Goal: Information Seeking & Learning: Learn about a topic

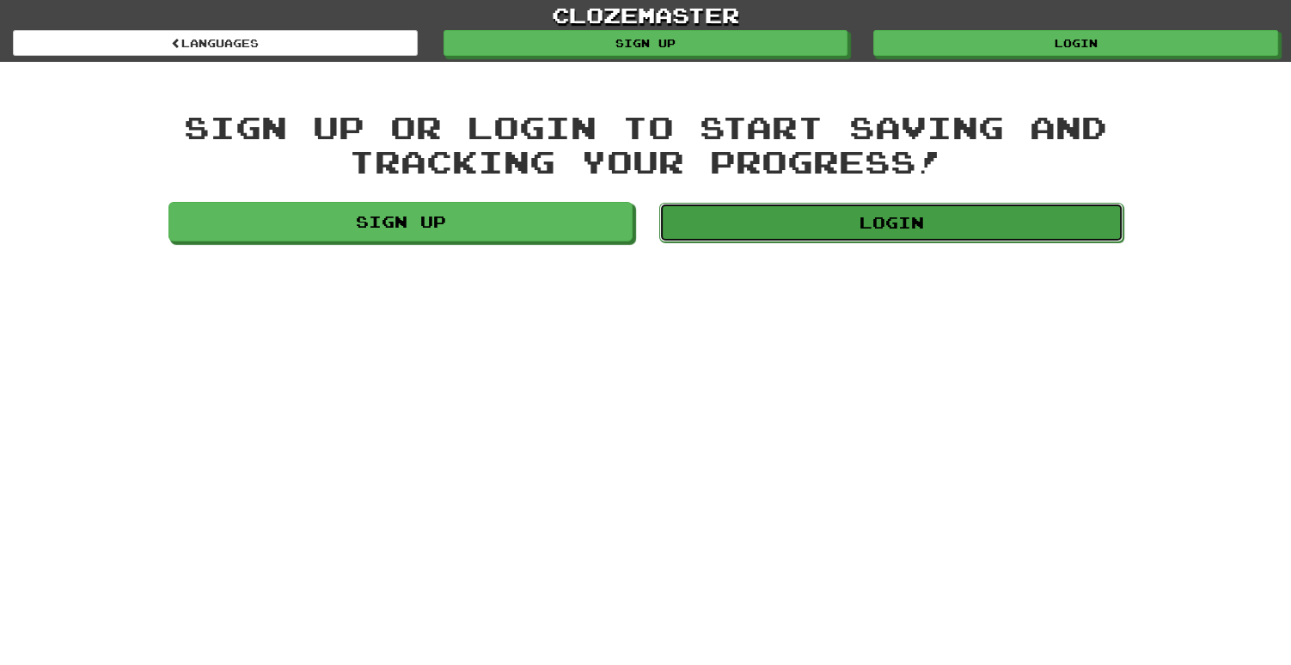
click at [900, 230] on link "Login" at bounding box center [891, 223] width 464 height 40
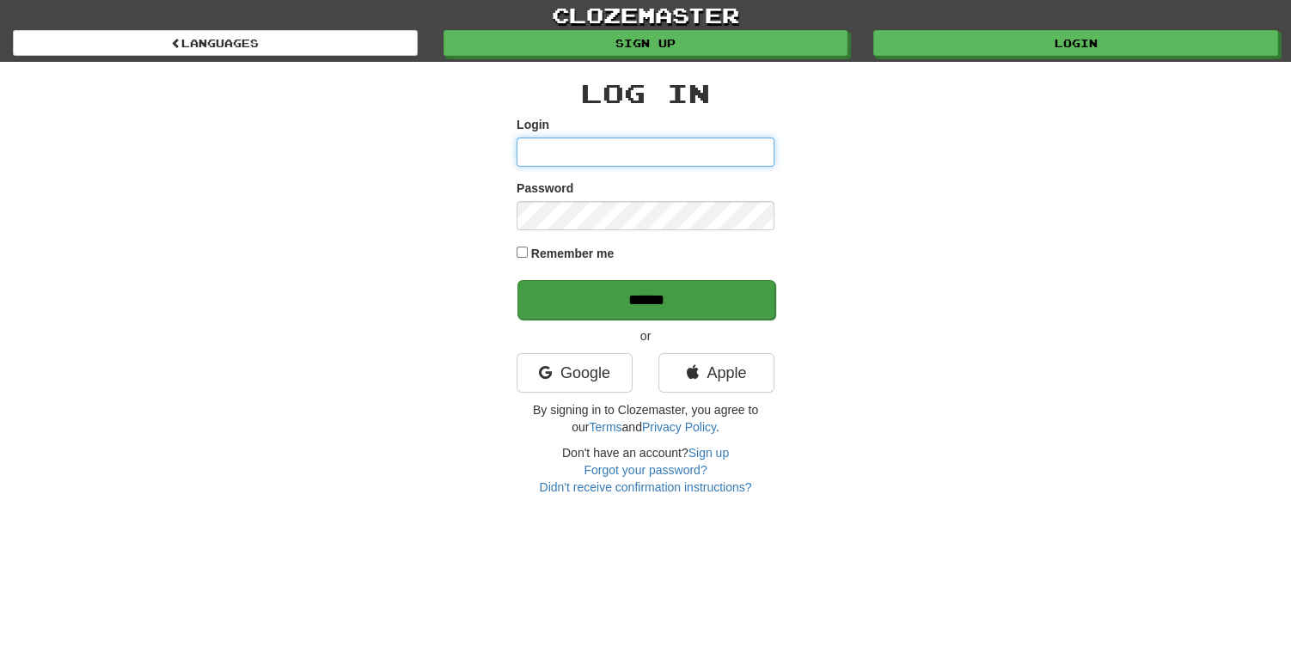
type input "**********"
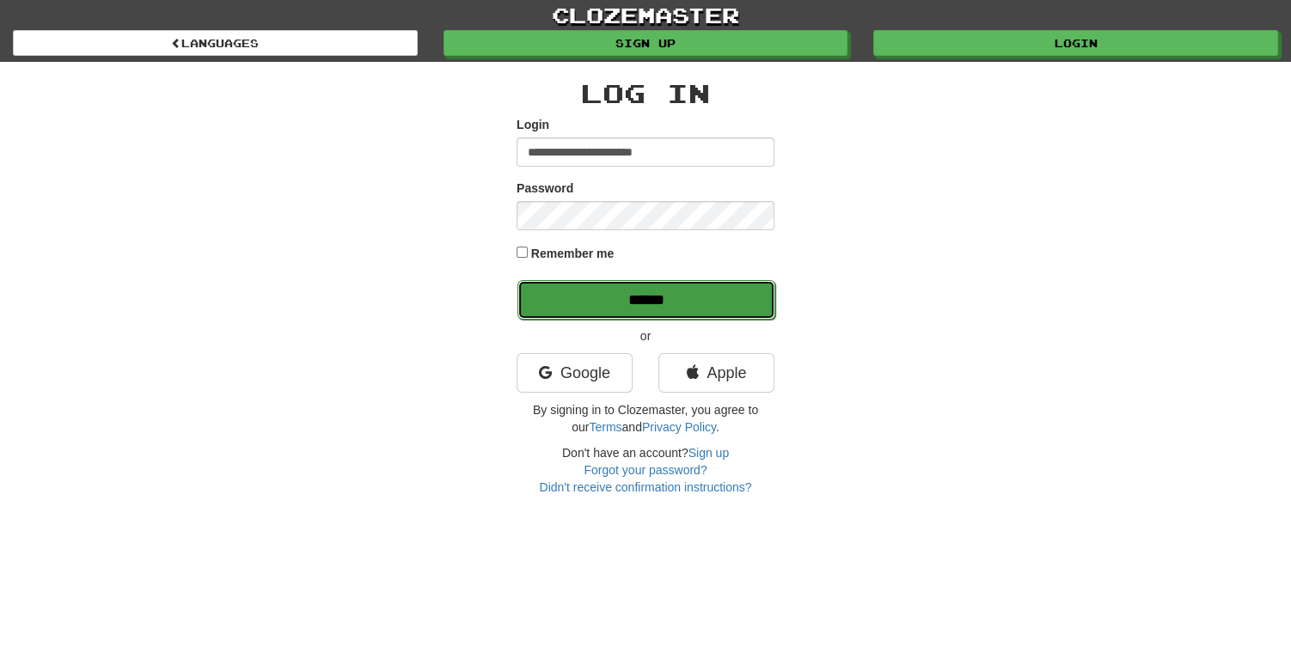
click at [583, 309] on input "******" at bounding box center [646, 300] width 258 height 40
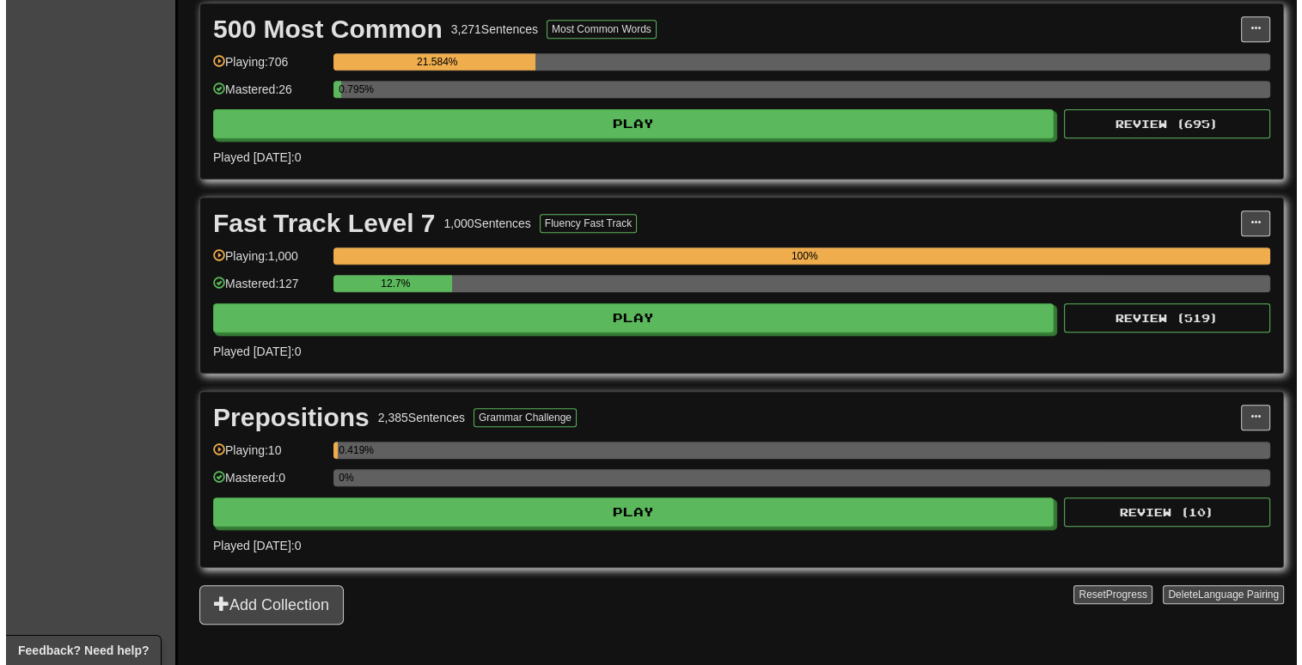
scroll to position [1375, 0]
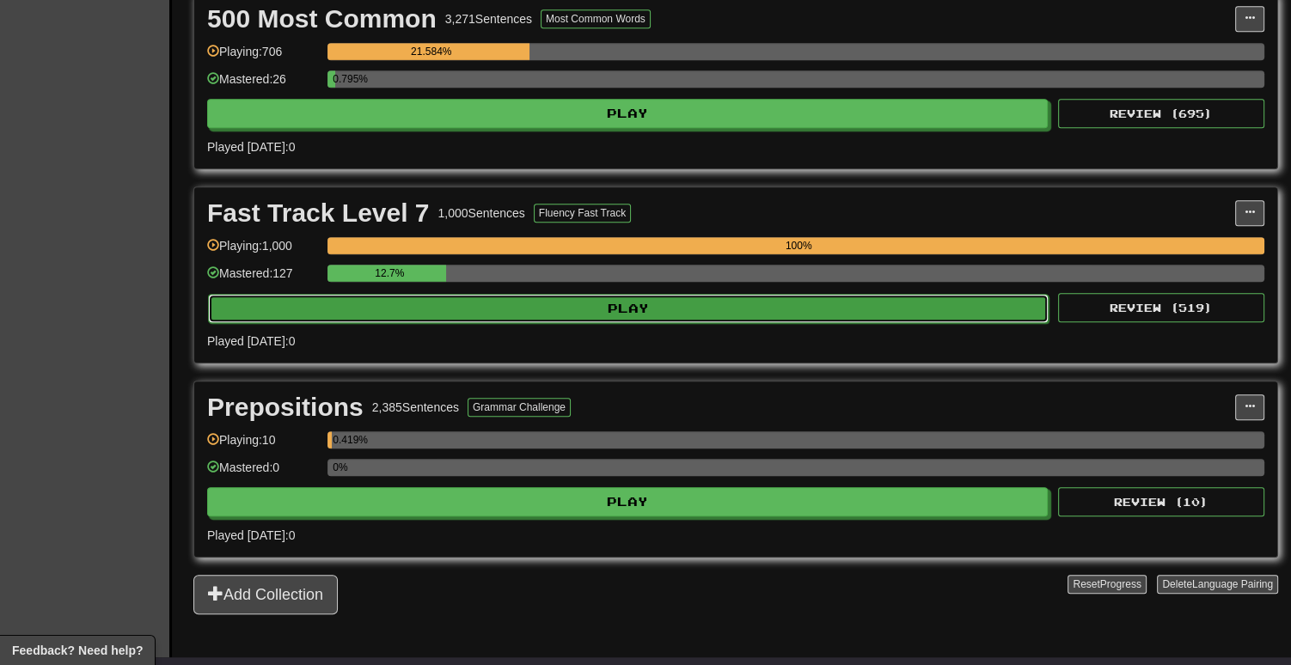
click at [501, 301] on button "Play" at bounding box center [628, 308] width 840 height 29
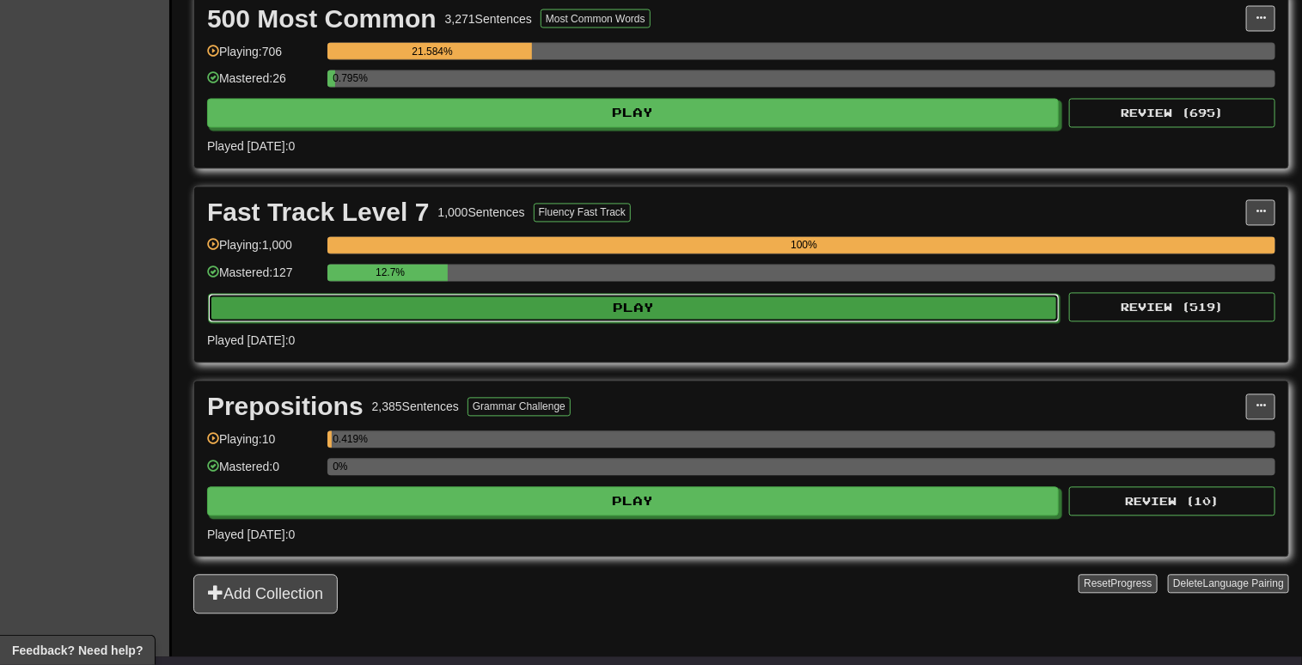
select select "**"
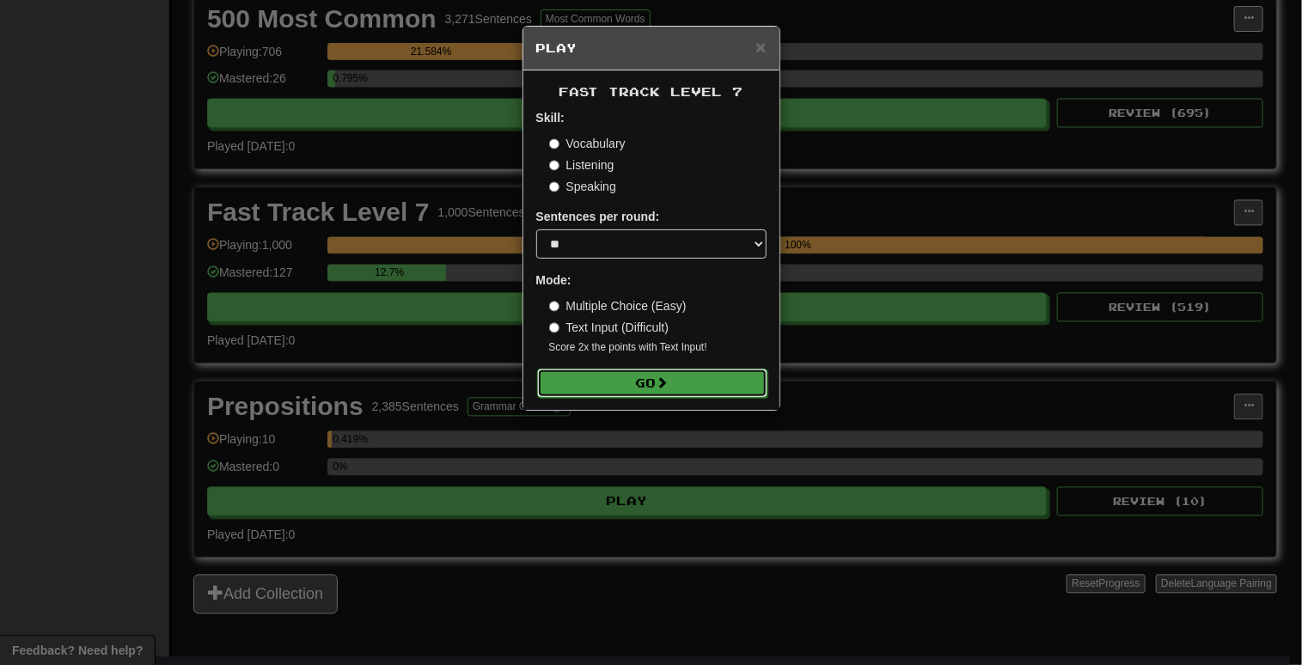
click at [590, 383] on button "Go" at bounding box center [652, 383] width 230 height 29
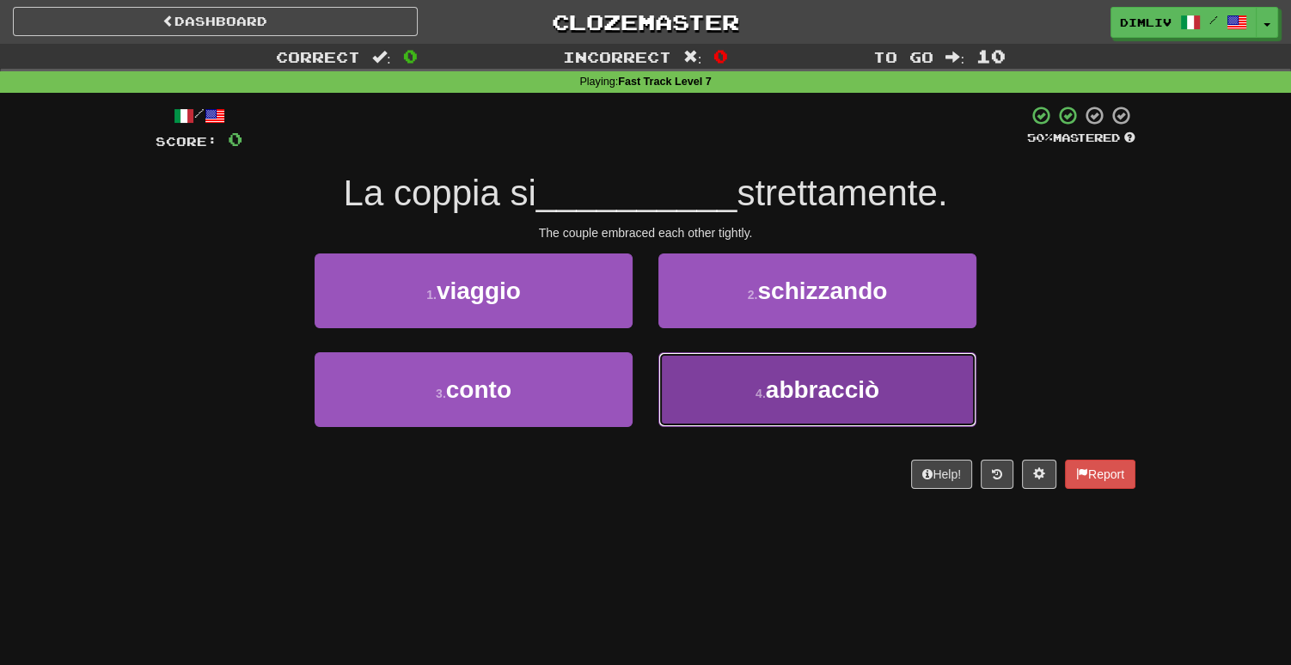
click at [706, 397] on button "4 . abbracciò" at bounding box center [817, 389] width 318 height 75
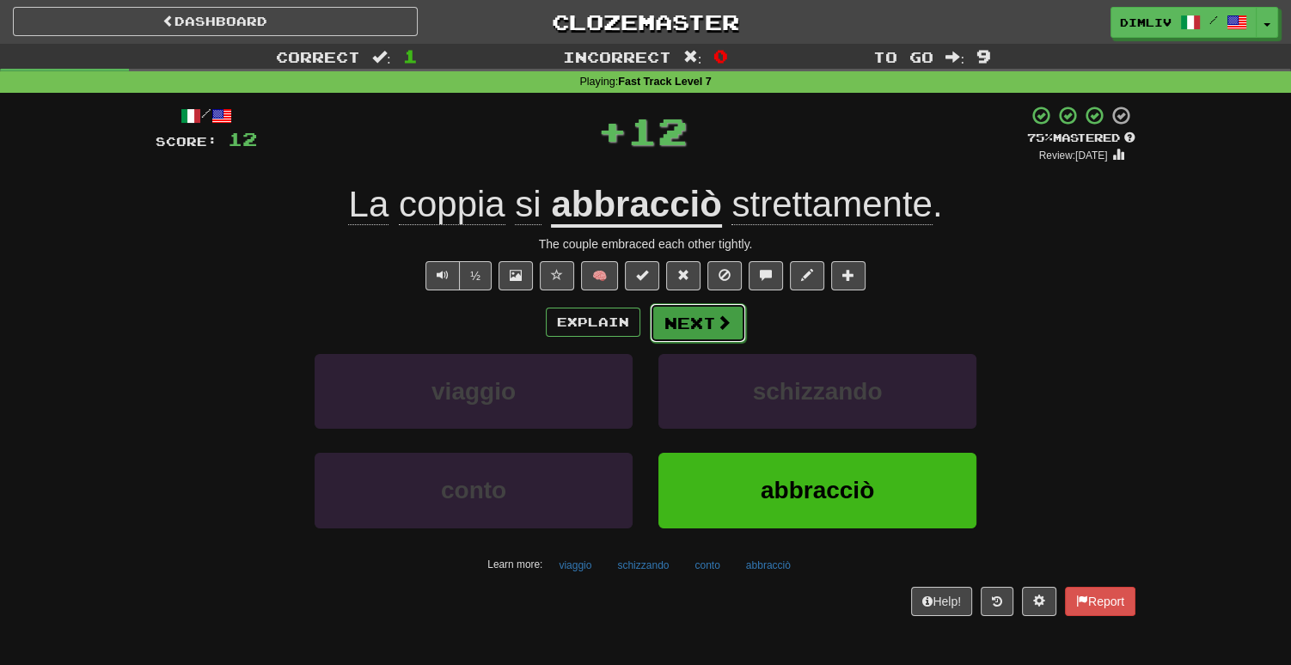
click at [671, 328] on button "Next" at bounding box center [698, 323] width 96 height 40
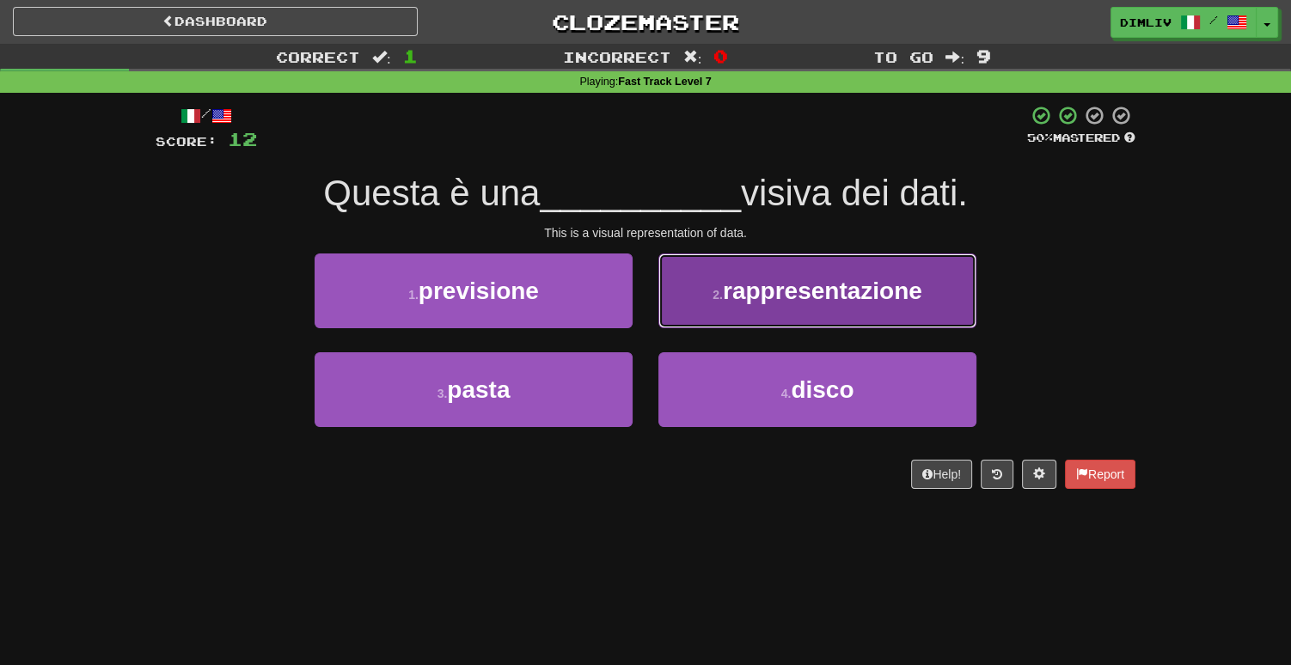
click at [684, 296] on button "2 . rappresentazione" at bounding box center [817, 290] width 318 height 75
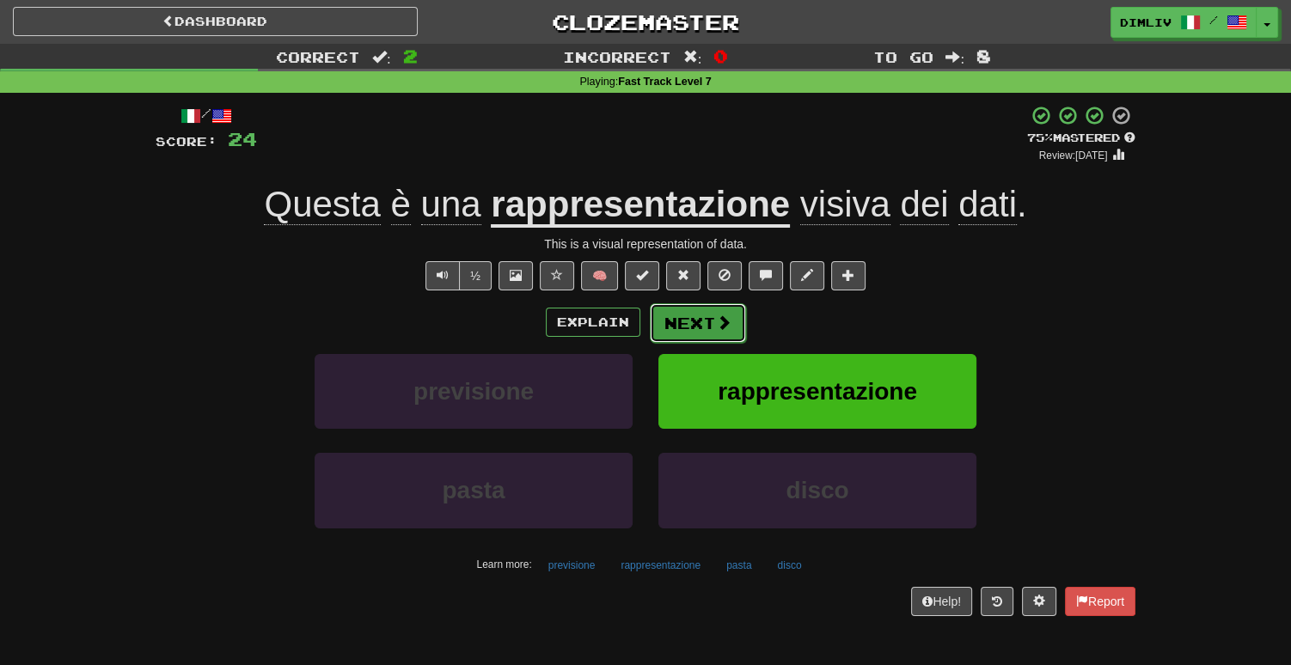
click at [681, 330] on button "Next" at bounding box center [698, 323] width 96 height 40
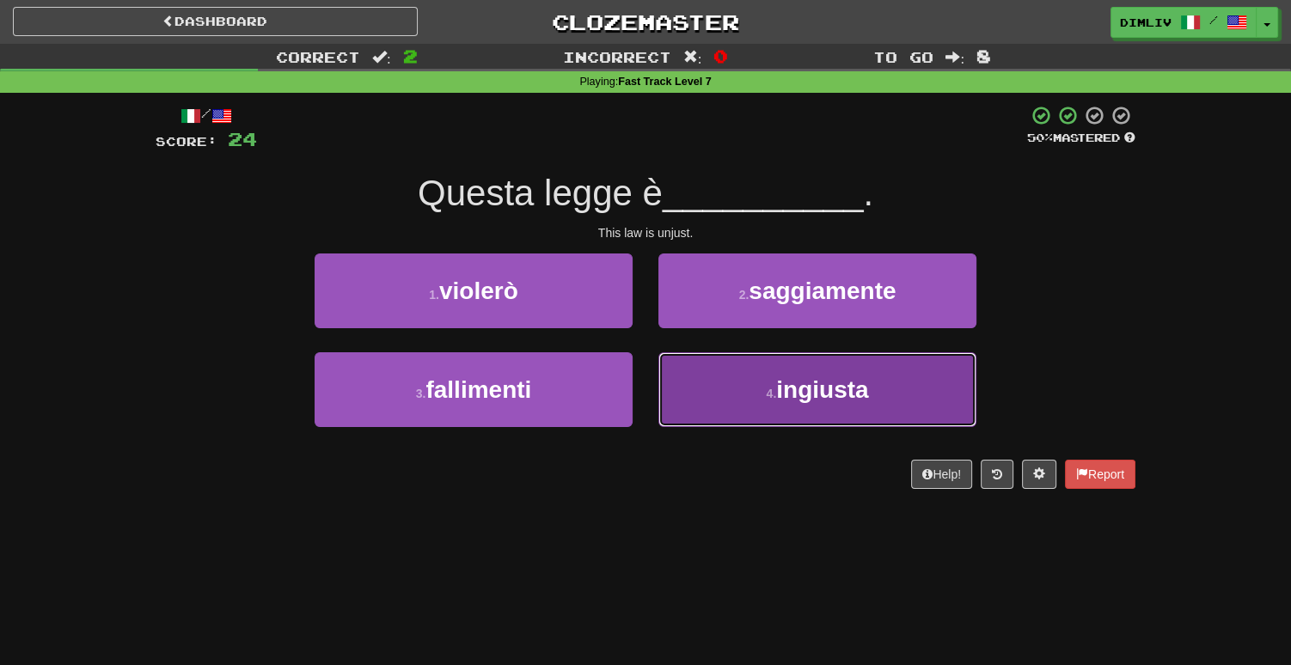
click at [720, 390] on button "4 . ingiusta" at bounding box center [817, 389] width 318 height 75
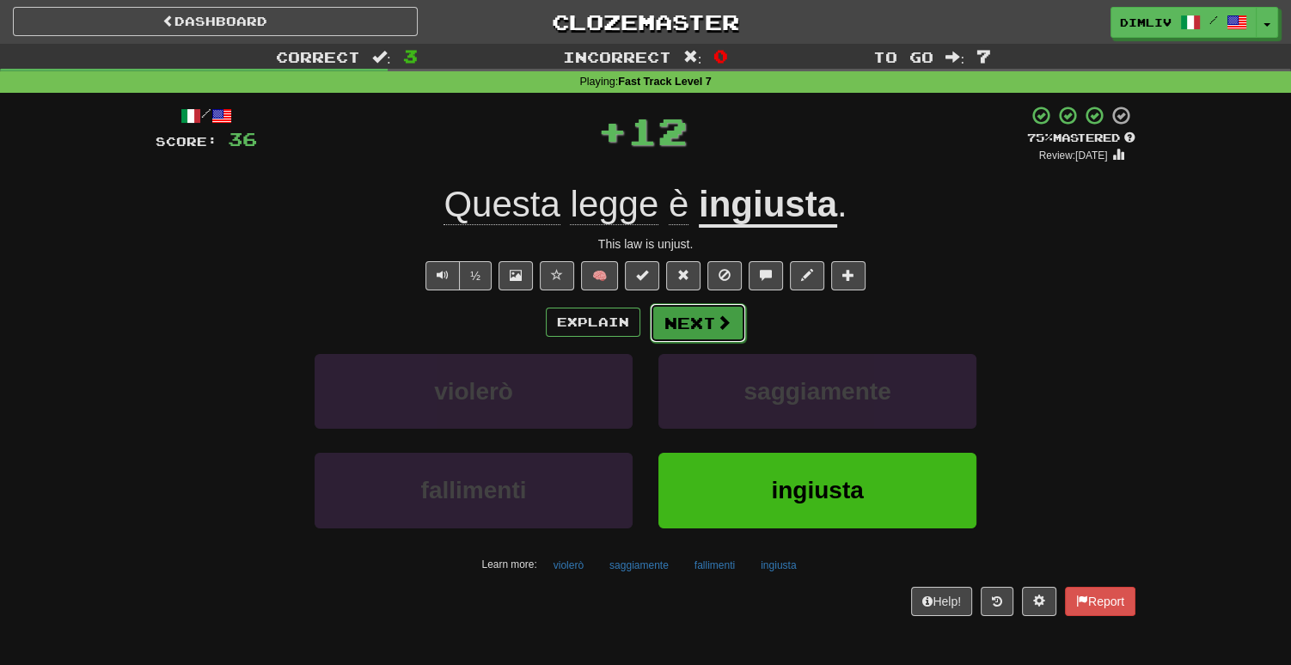
click at [686, 318] on button "Next" at bounding box center [698, 323] width 96 height 40
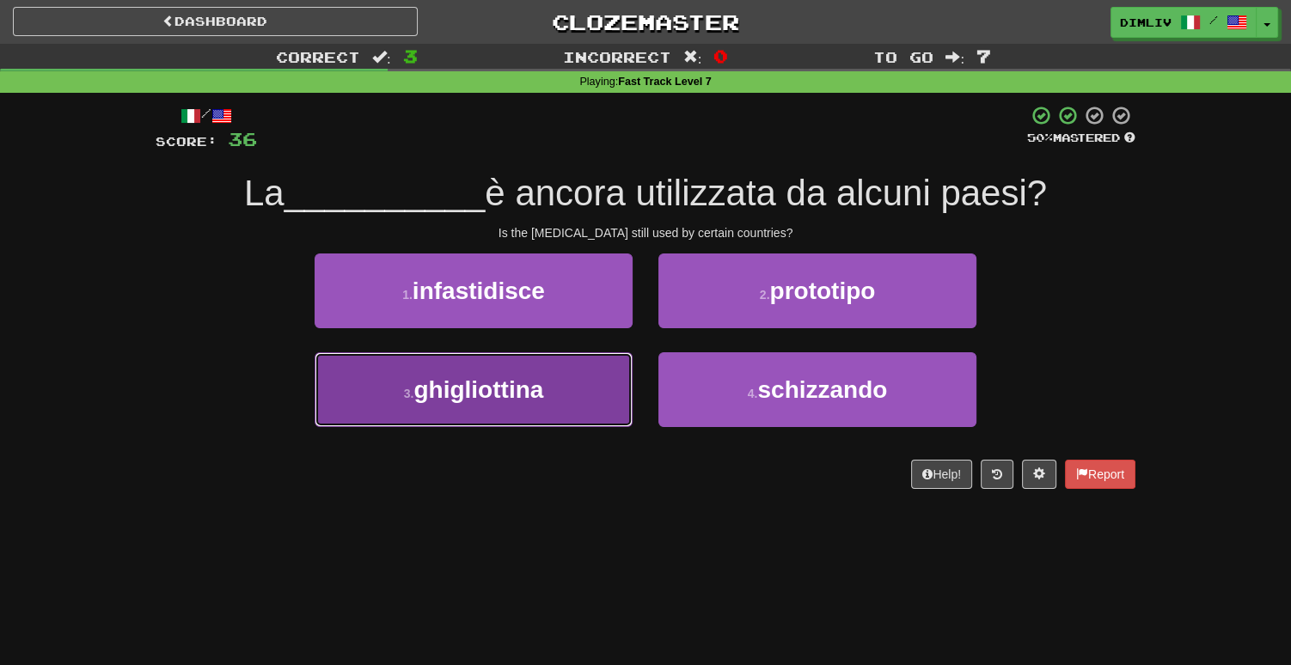
click at [493, 390] on span "ghigliottina" at bounding box center [478, 389] width 130 height 27
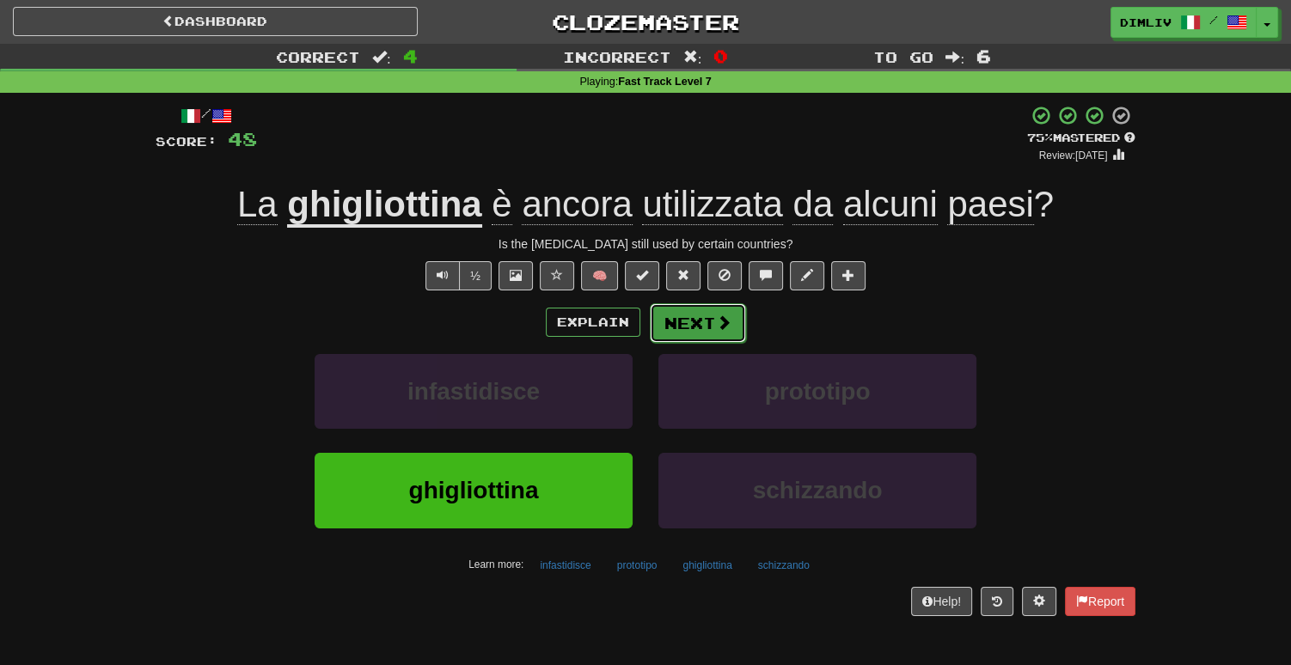
click at [710, 327] on button "Next" at bounding box center [698, 323] width 96 height 40
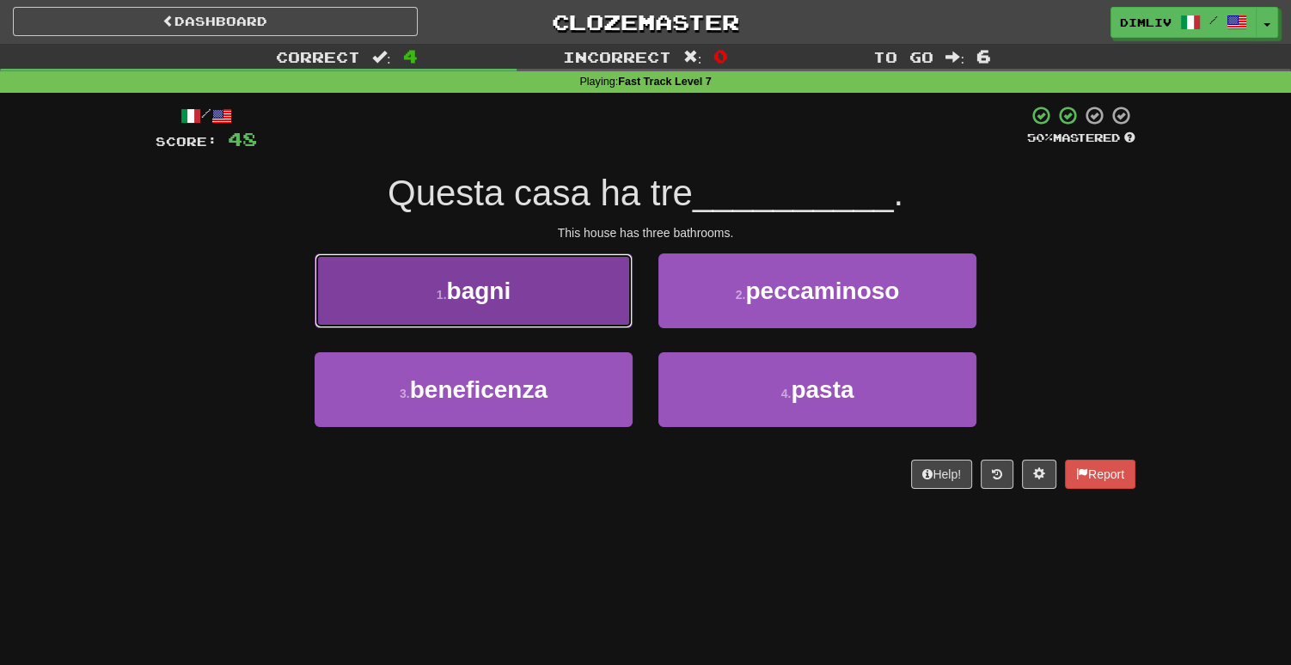
click at [516, 300] on button "1 . [GEOGRAPHIC_DATA]" at bounding box center [473, 290] width 318 height 75
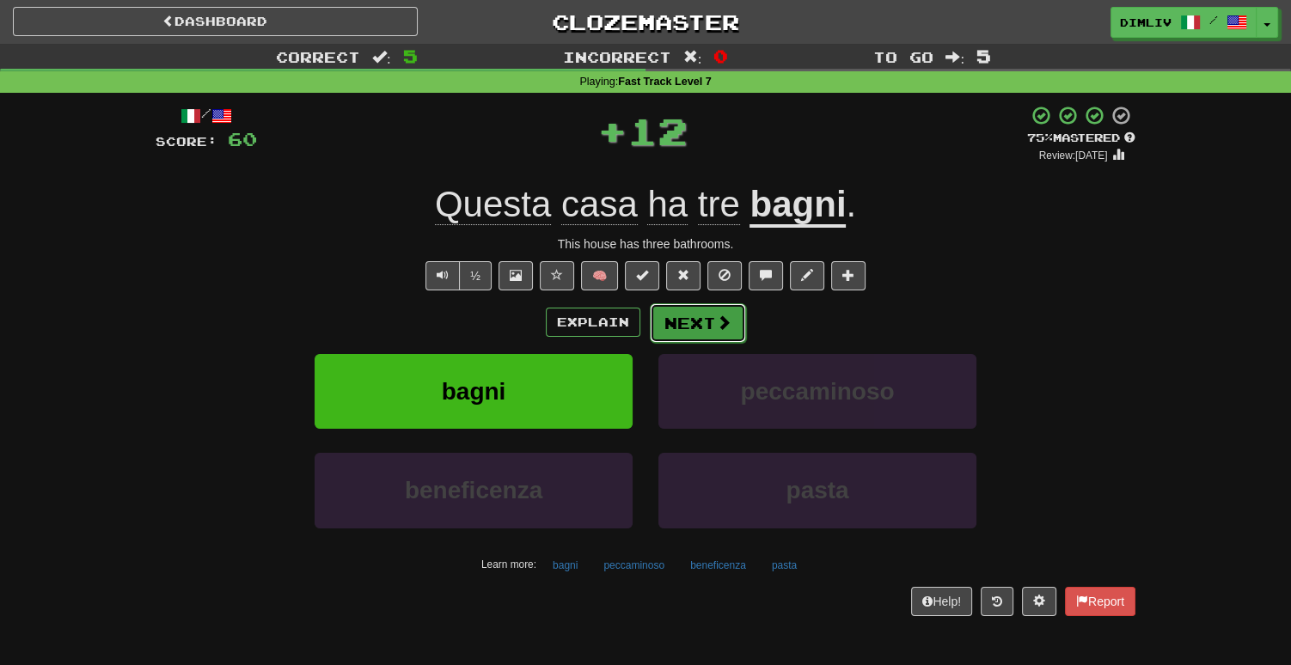
click at [678, 322] on button "Next" at bounding box center [698, 323] width 96 height 40
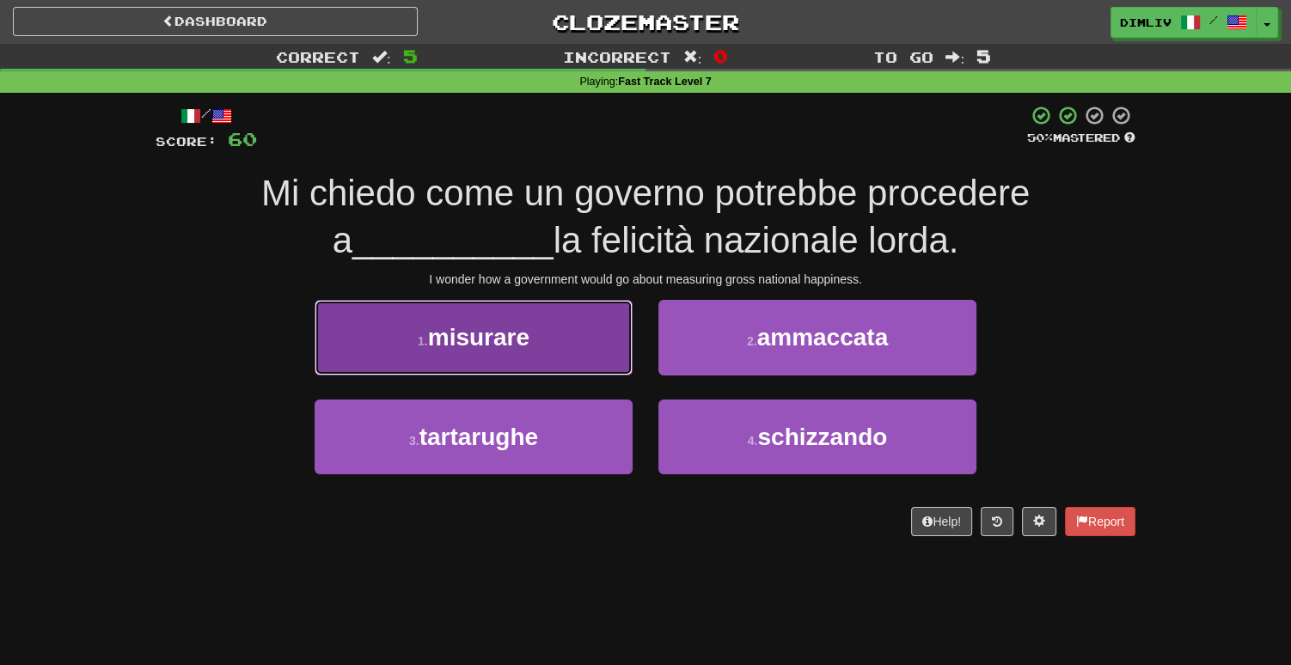
click at [424, 349] on button "1 . misurare" at bounding box center [473, 337] width 318 height 75
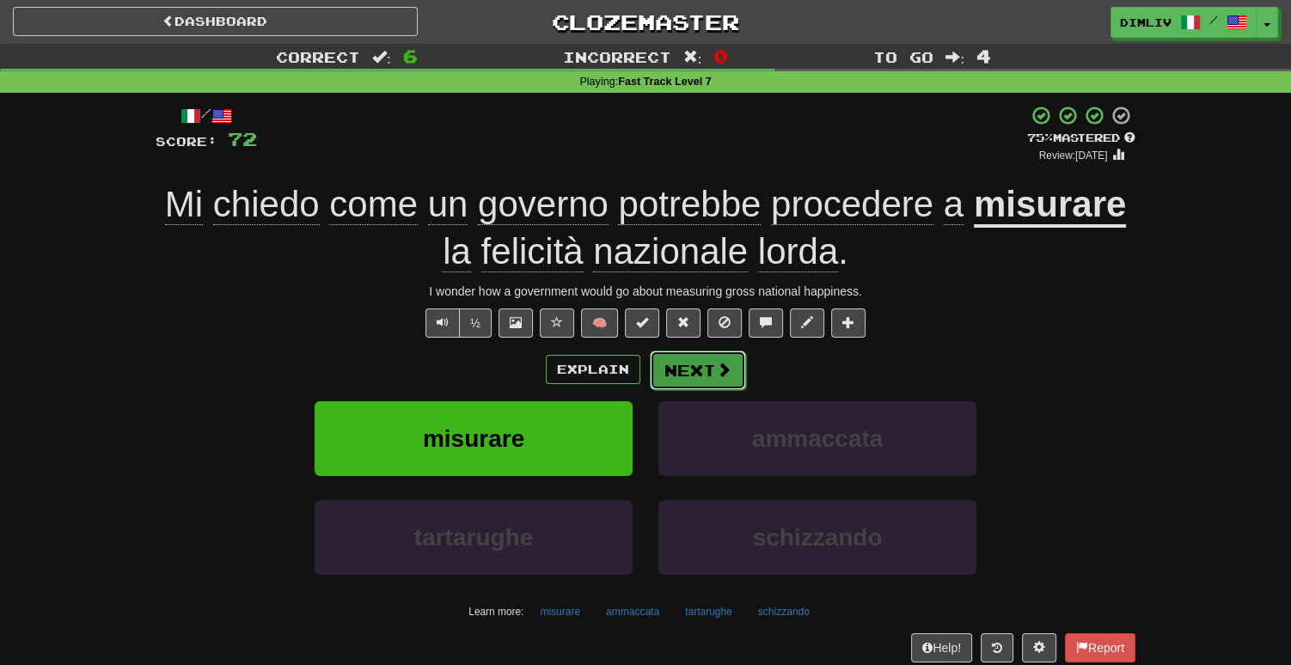
click at [690, 381] on button "Next" at bounding box center [698, 371] width 96 height 40
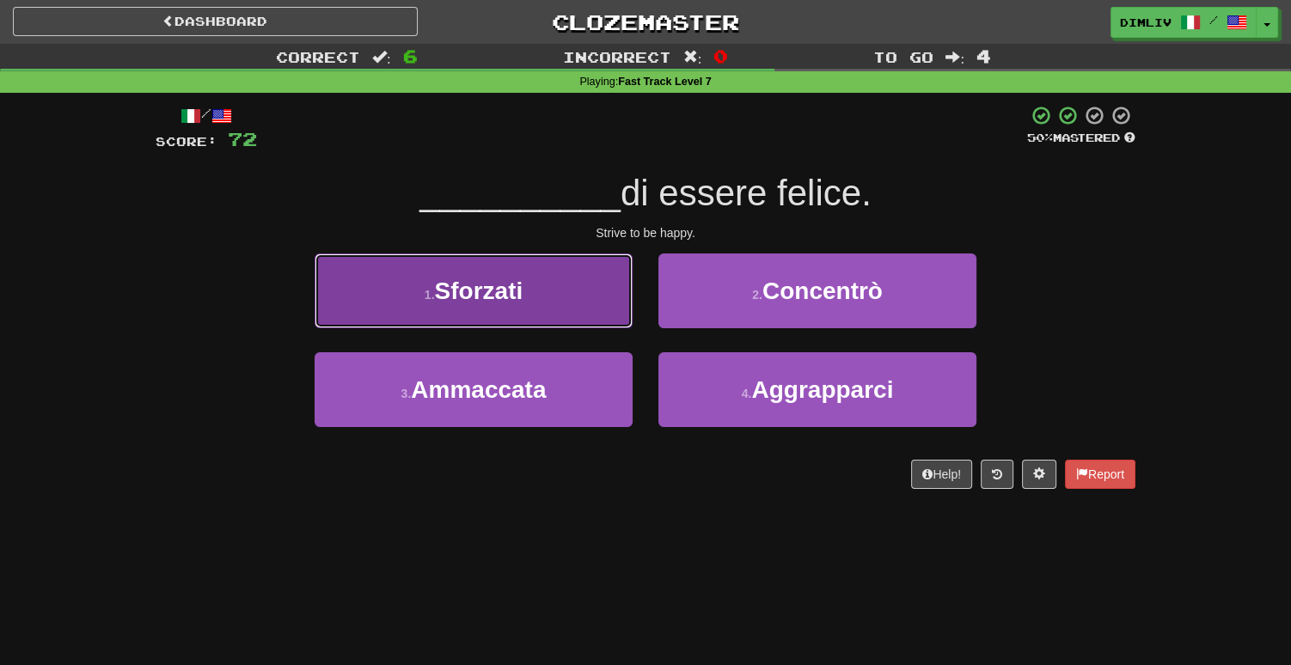
click at [571, 310] on button "1 . Sforzati" at bounding box center [473, 290] width 318 height 75
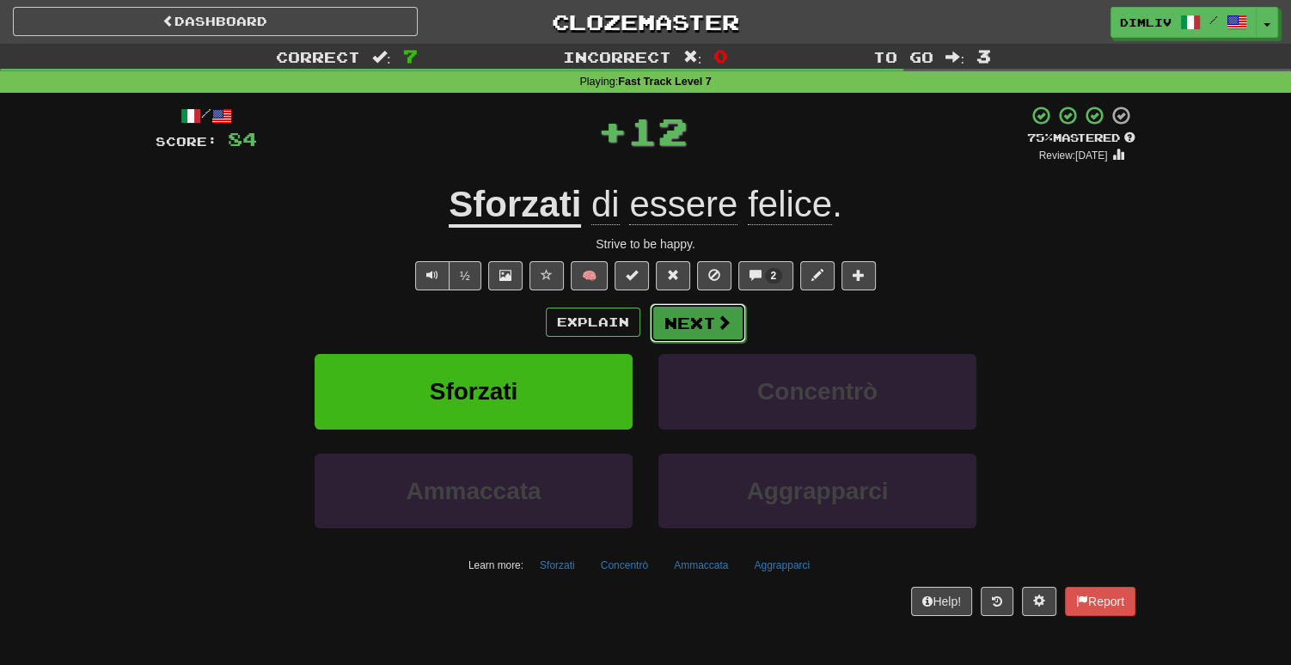
click at [692, 327] on button "Next" at bounding box center [698, 323] width 96 height 40
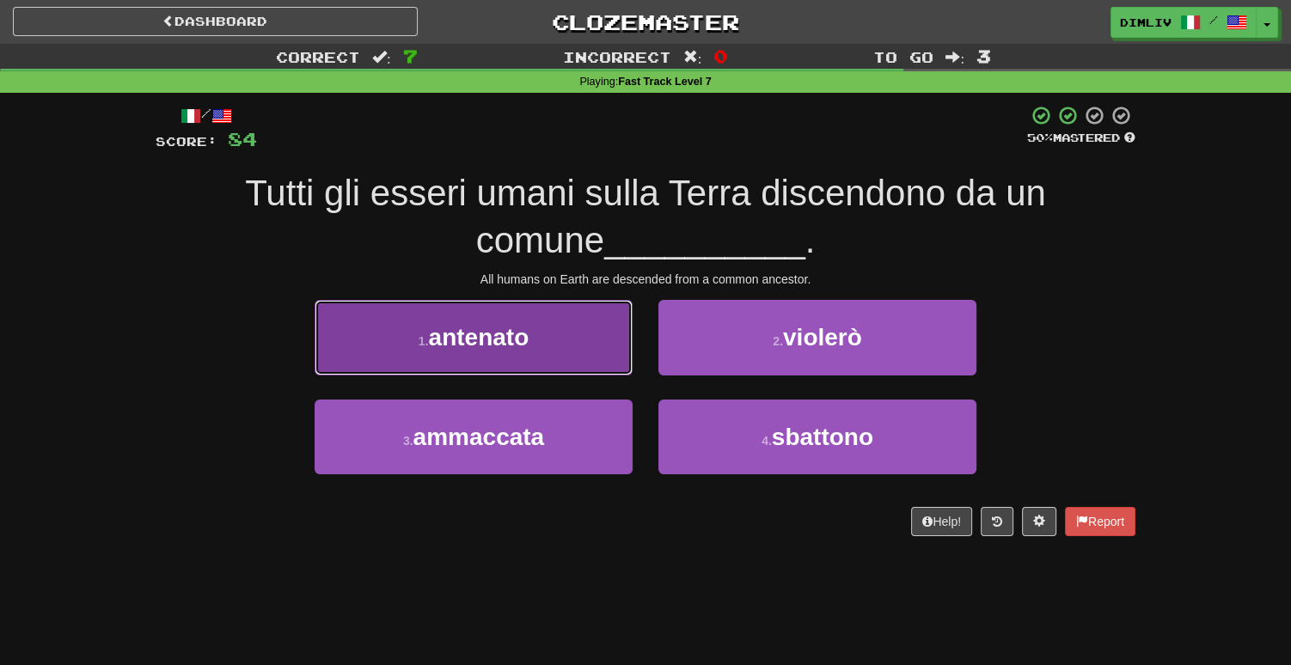
click at [524, 357] on button "1 . antenato" at bounding box center [473, 337] width 318 height 75
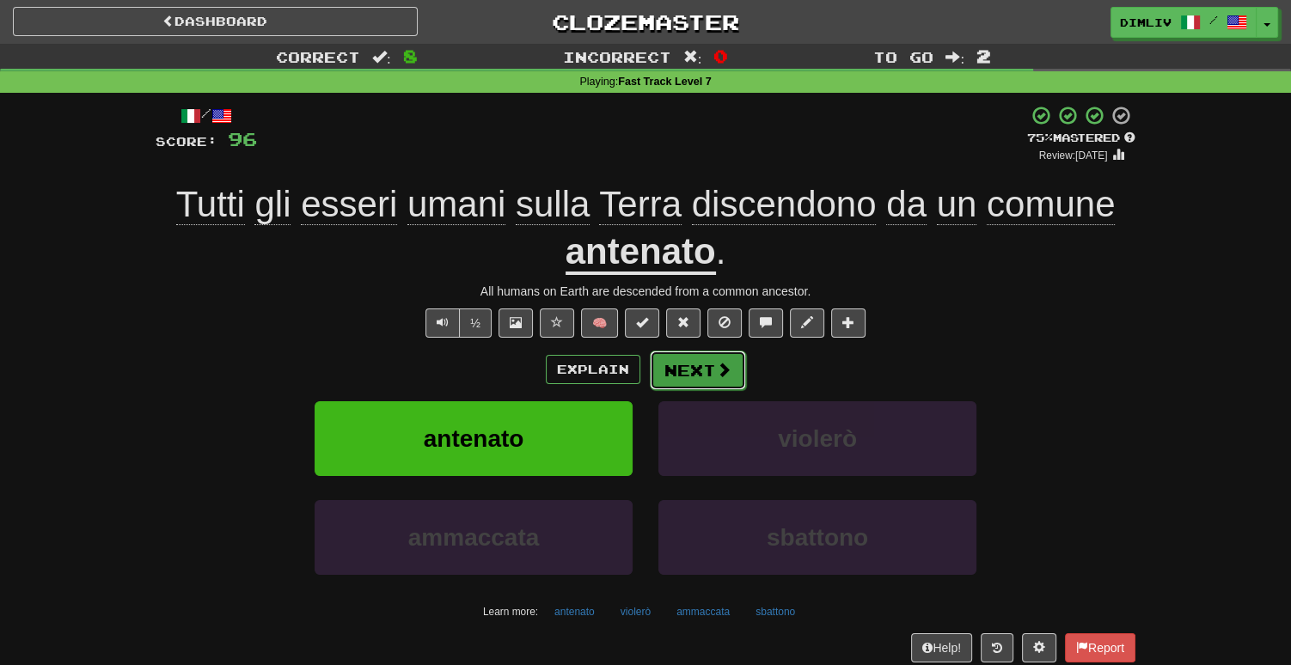
click at [706, 378] on button "Next" at bounding box center [698, 371] width 96 height 40
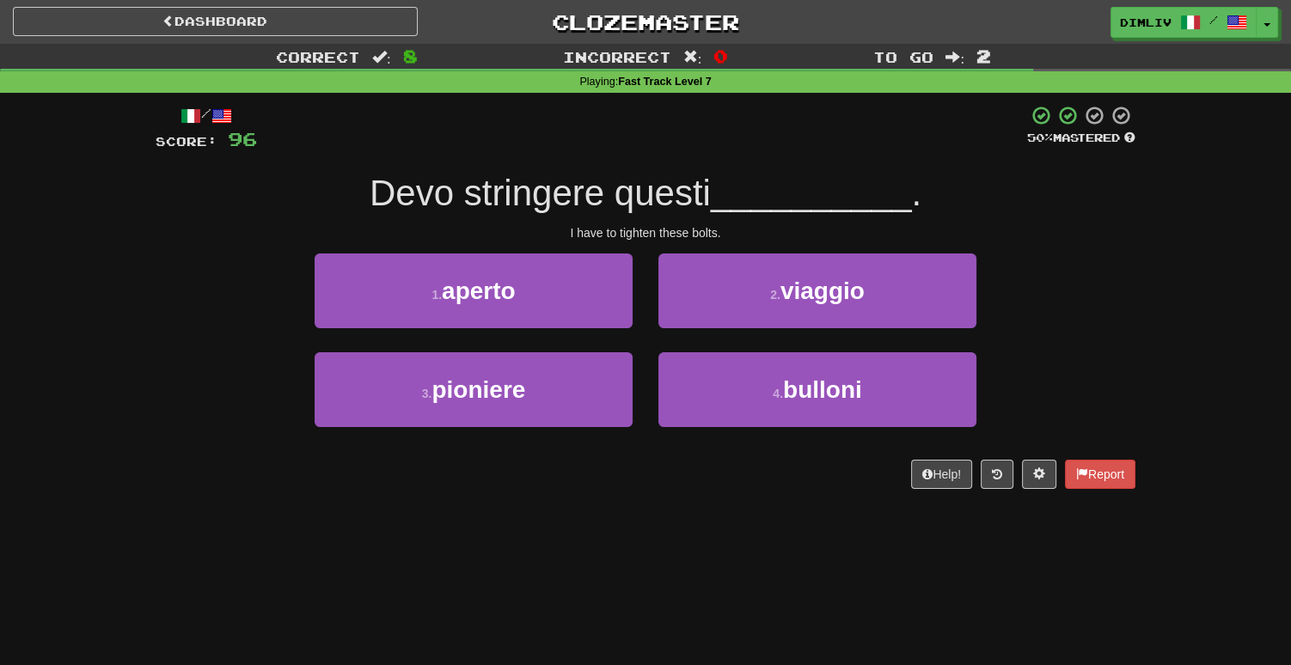
click at [784, 431] on div "4 . bulloni" at bounding box center [817, 401] width 344 height 99
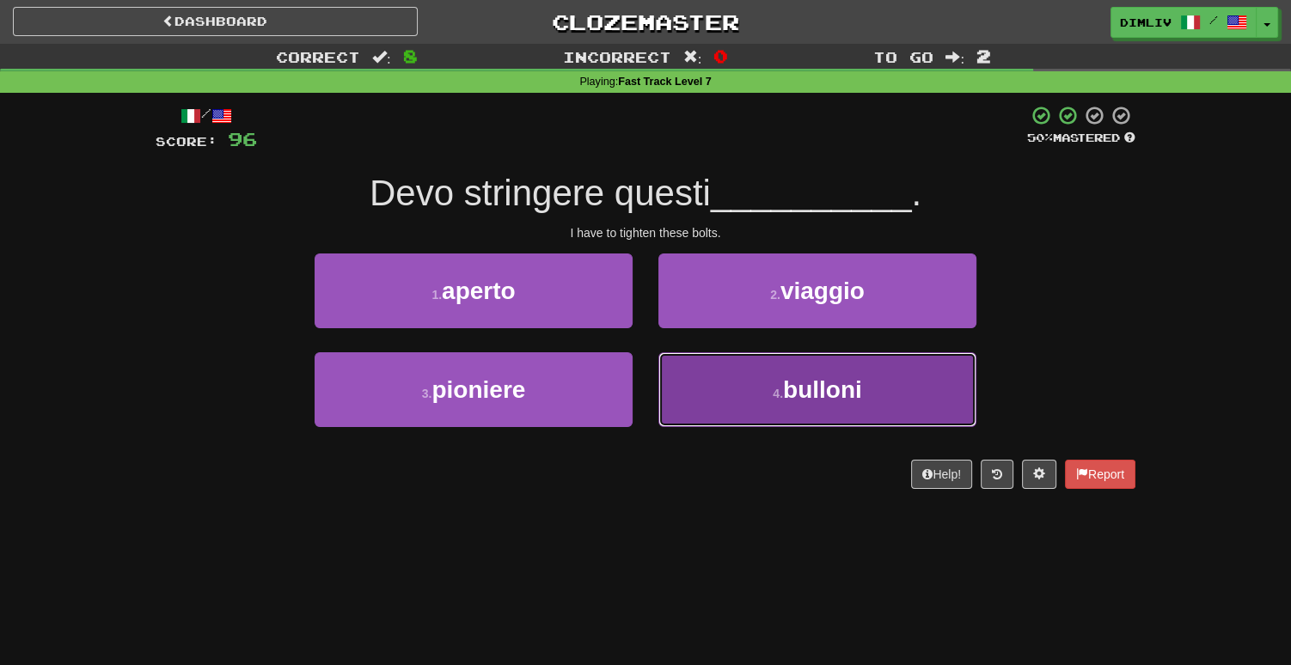
click at [775, 418] on button "4 . bulloni" at bounding box center [817, 389] width 318 height 75
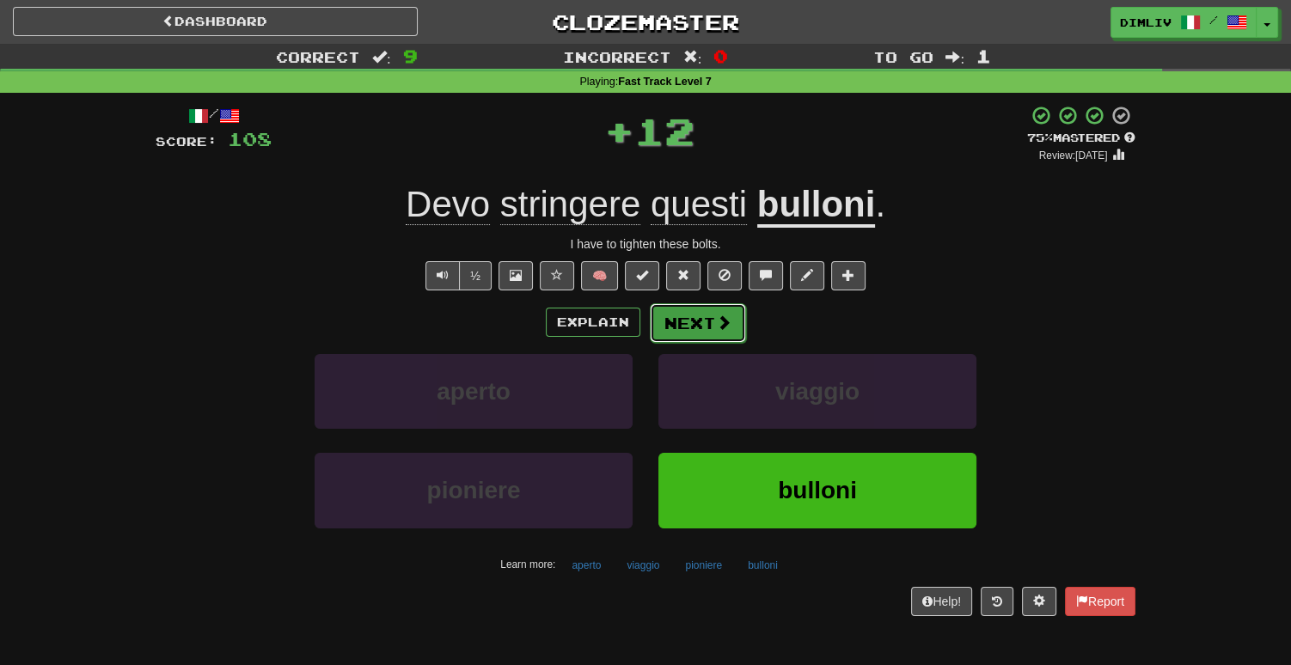
click at [687, 340] on button "Next" at bounding box center [698, 323] width 96 height 40
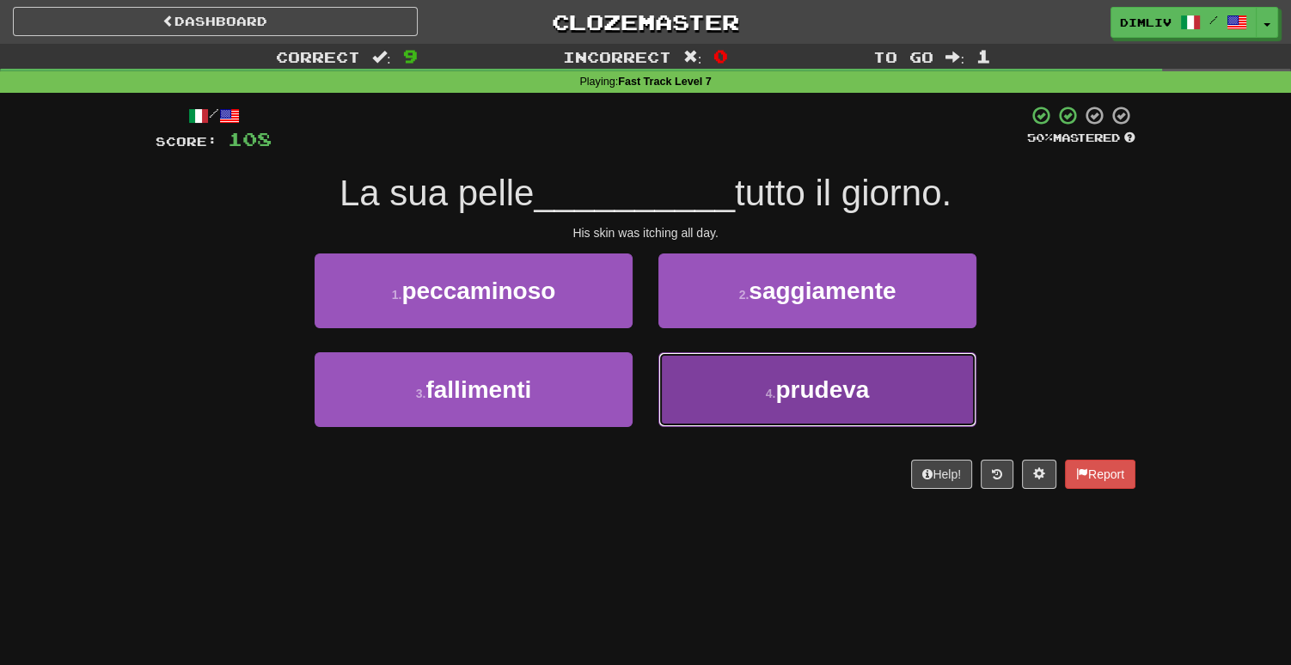
click at [714, 392] on button "4 . prudeva" at bounding box center [817, 389] width 318 height 75
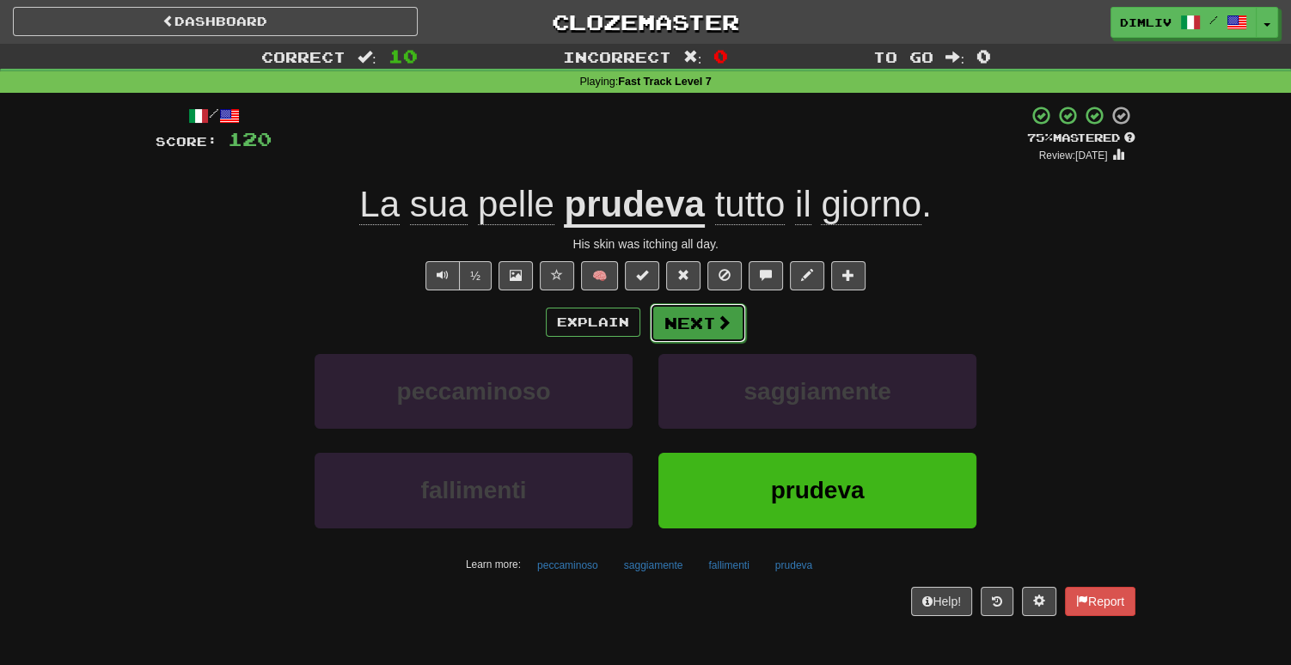
click at [712, 334] on button "Next" at bounding box center [698, 323] width 96 height 40
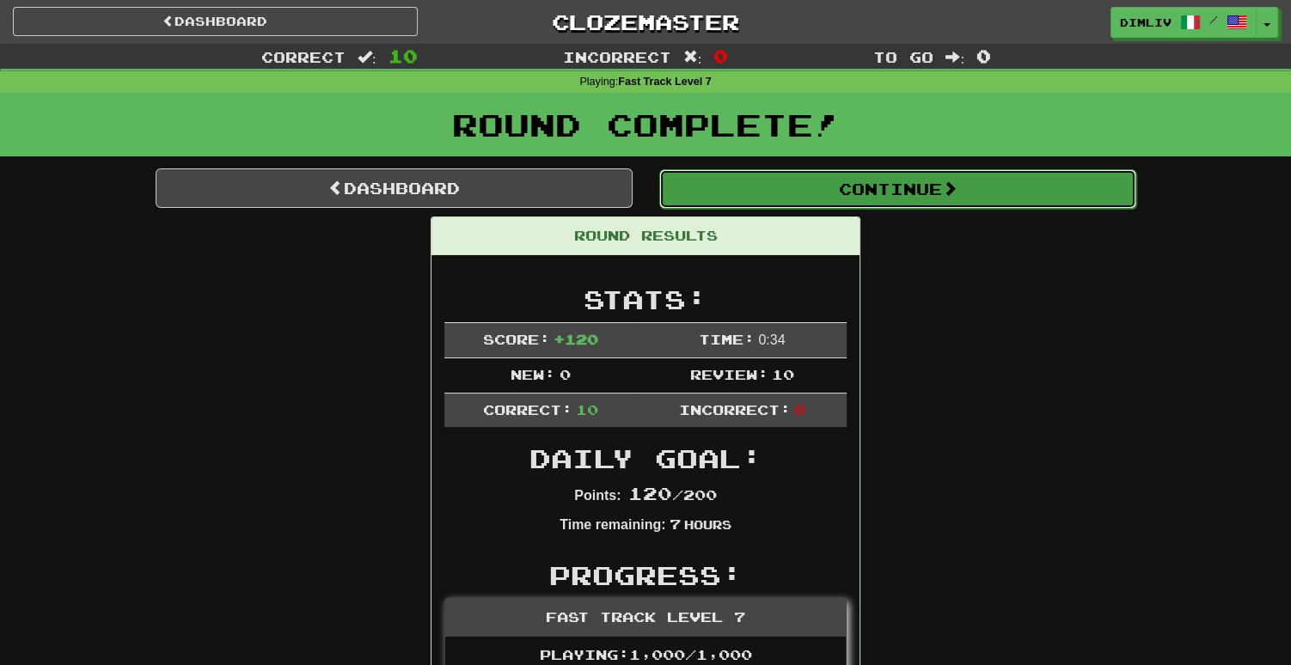
click at [759, 202] on button "Continue" at bounding box center [897, 189] width 477 height 40
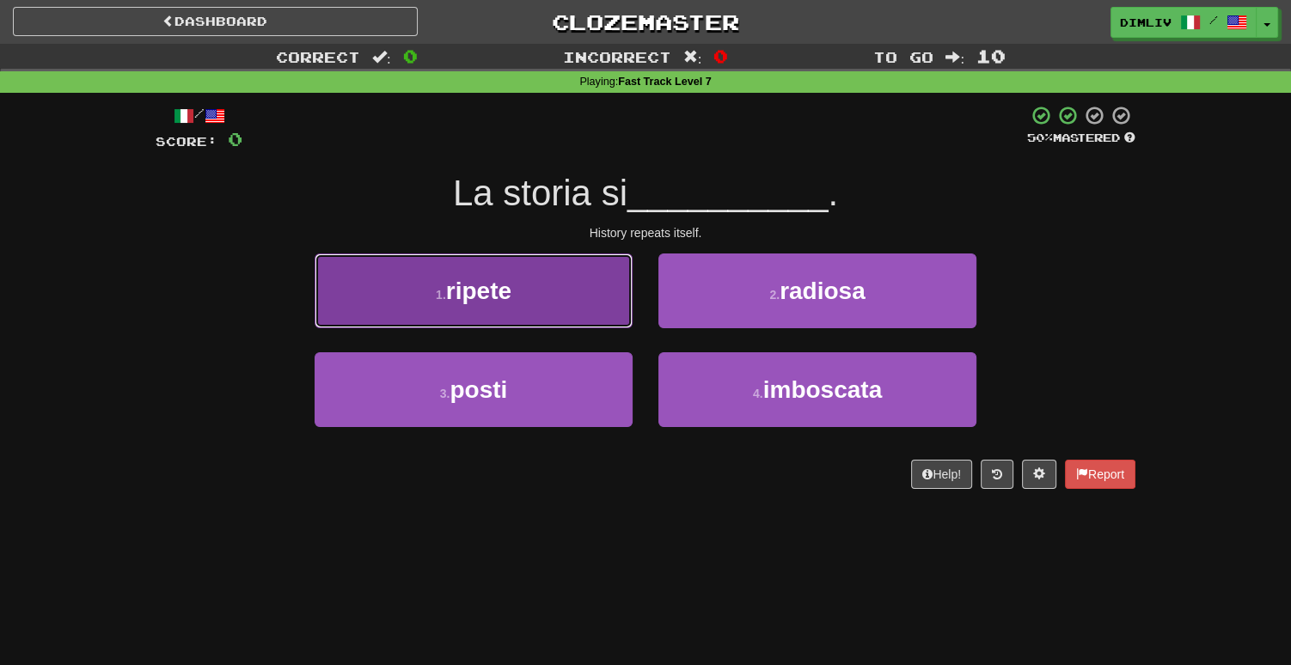
click at [433, 286] on button "1 . [GEOGRAPHIC_DATA]" at bounding box center [473, 290] width 318 height 75
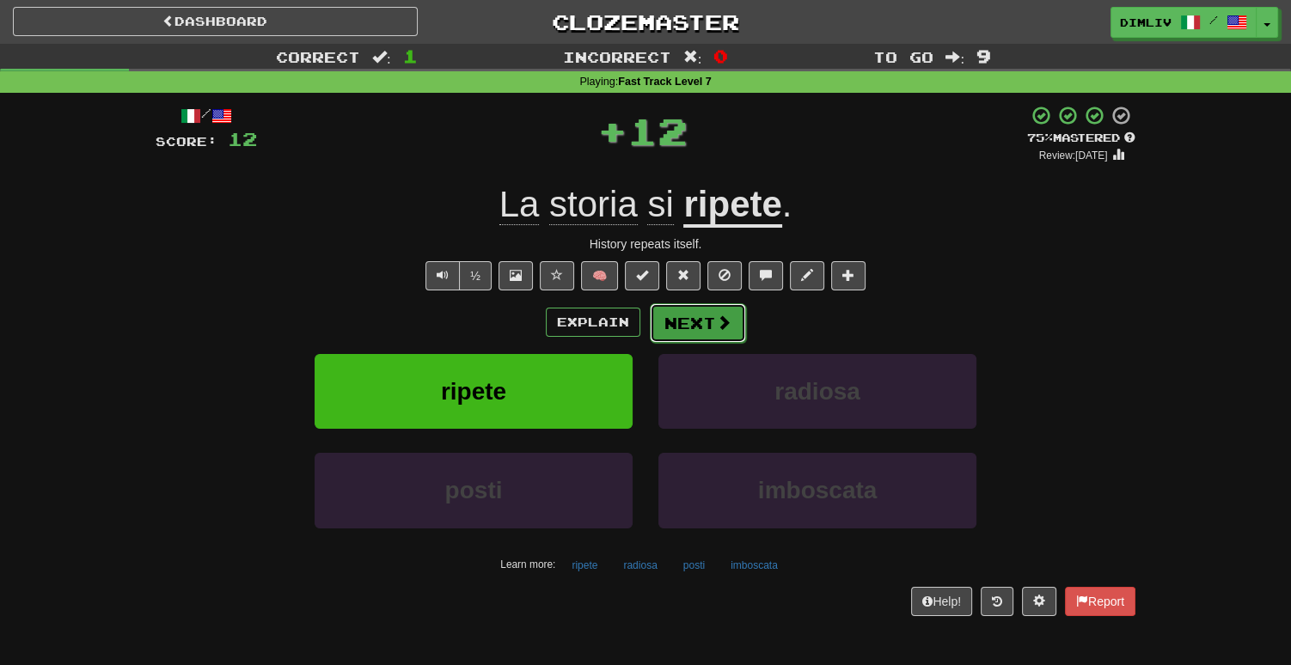
click at [693, 324] on button "Next" at bounding box center [698, 323] width 96 height 40
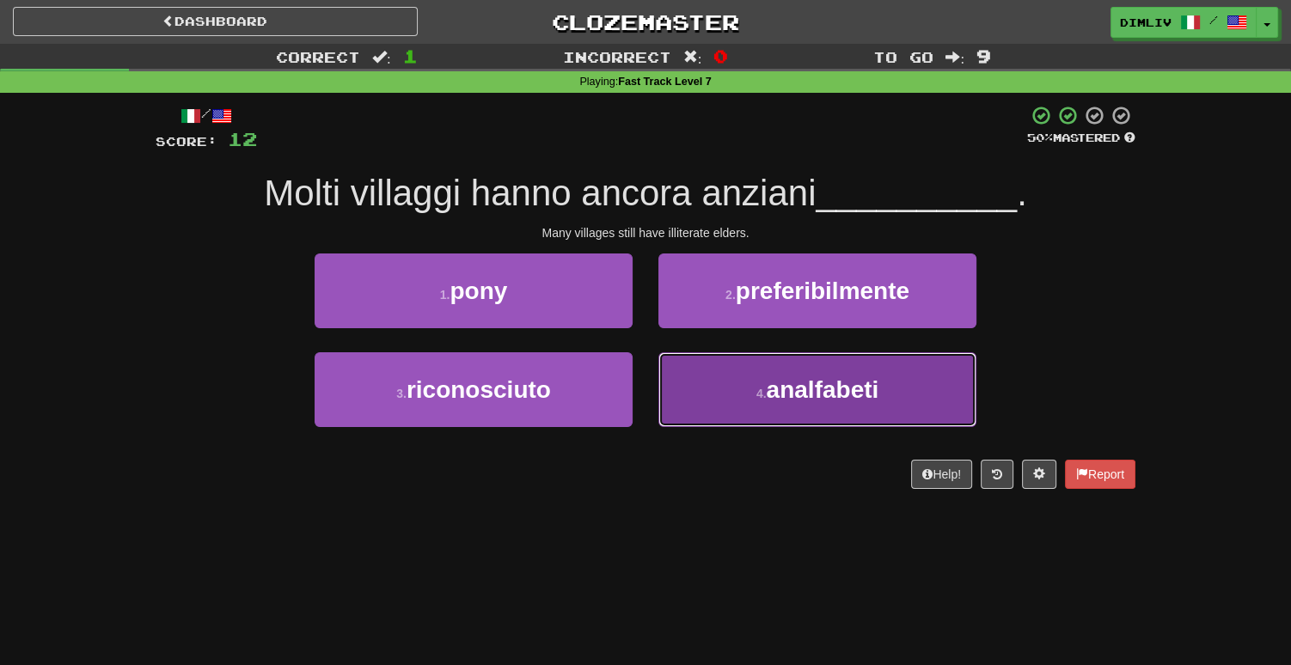
click at [685, 390] on button "4 . analfabeti" at bounding box center [817, 389] width 318 height 75
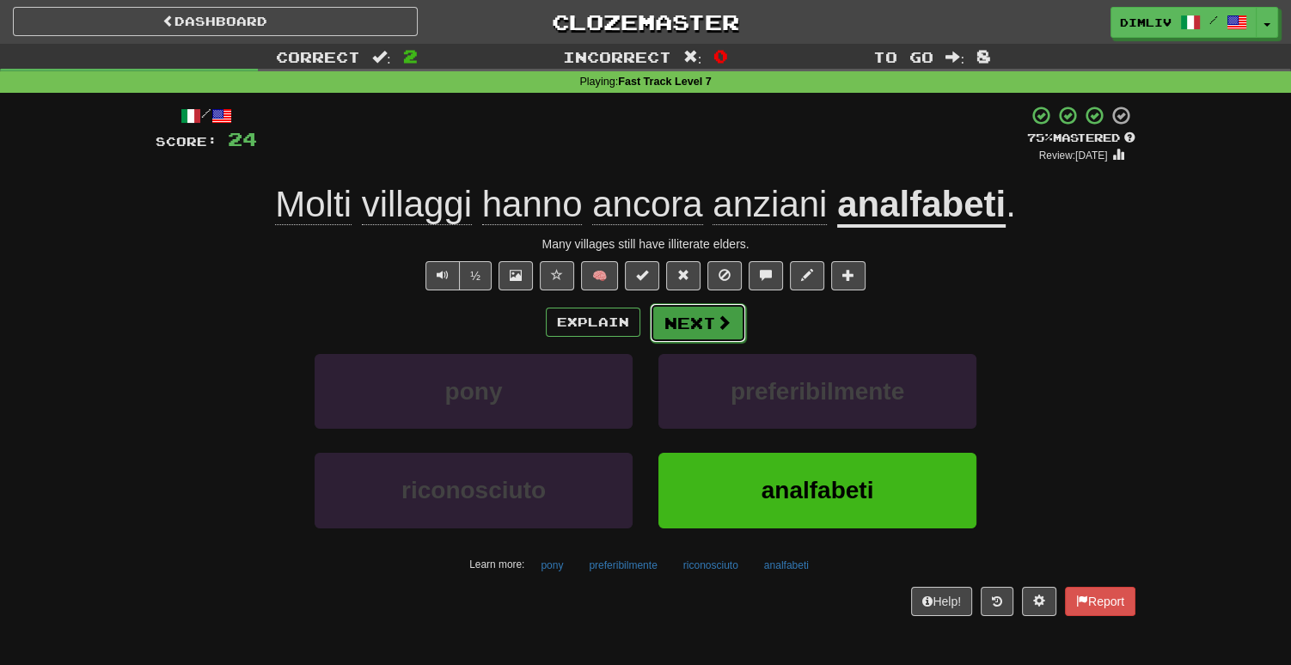
click at [704, 318] on button "Next" at bounding box center [698, 323] width 96 height 40
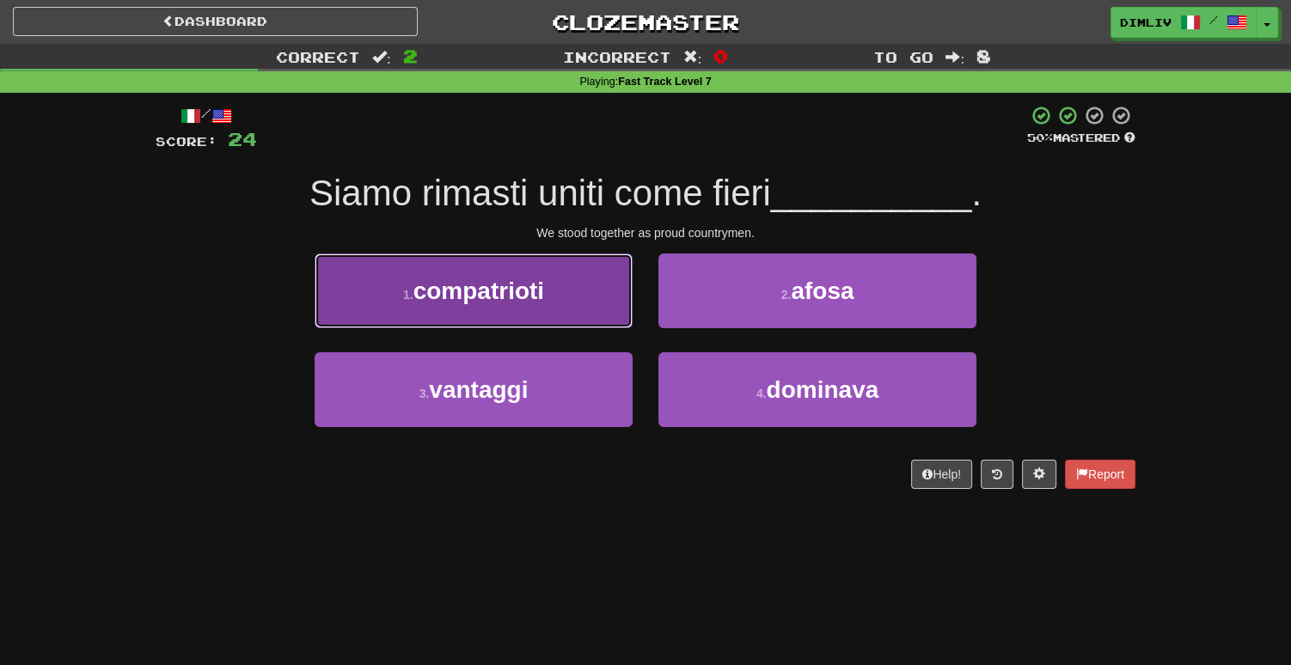
click at [507, 296] on span "compatrioti" at bounding box center [478, 291] width 131 height 27
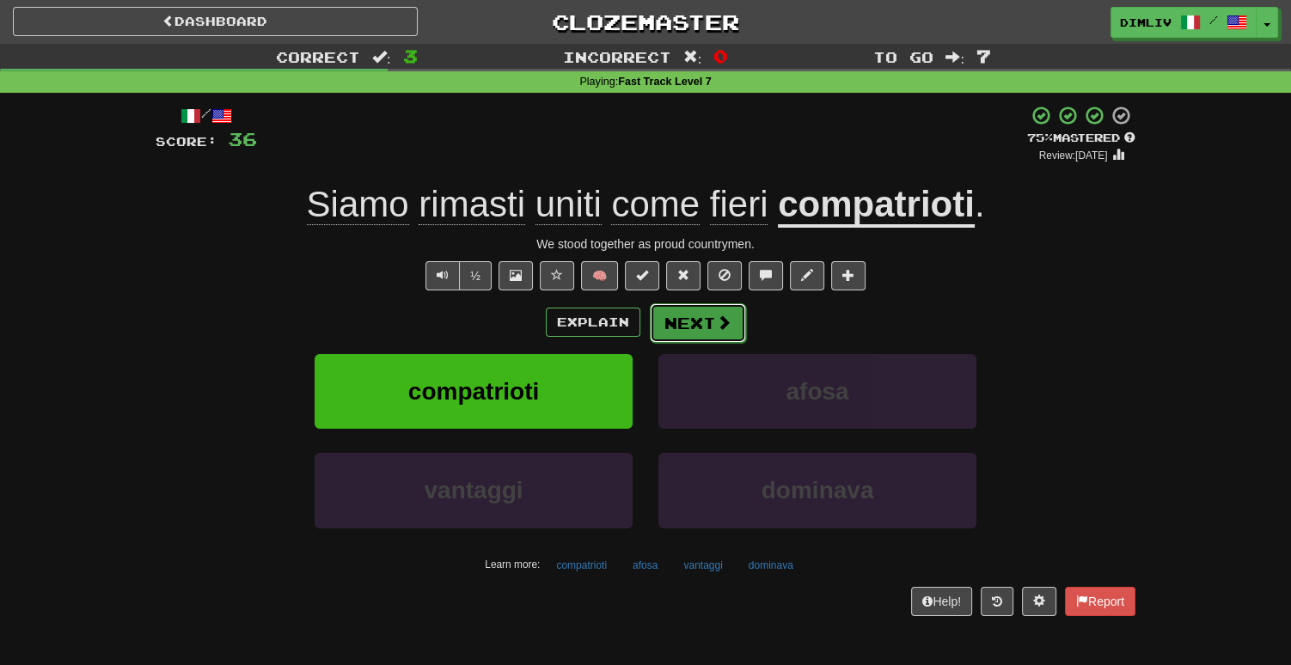
click at [700, 329] on button "Next" at bounding box center [698, 323] width 96 height 40
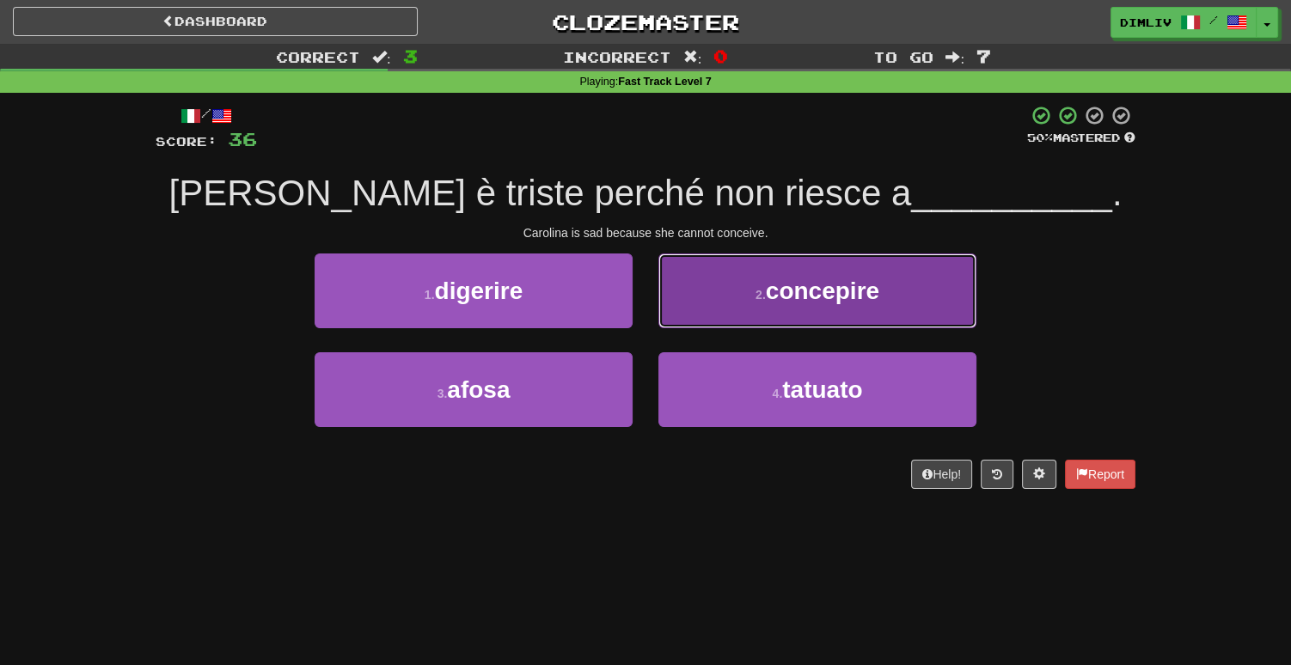
click at [711, 303] on button "2 . concepire" at bounding box center [817, 290] width 318 height 75
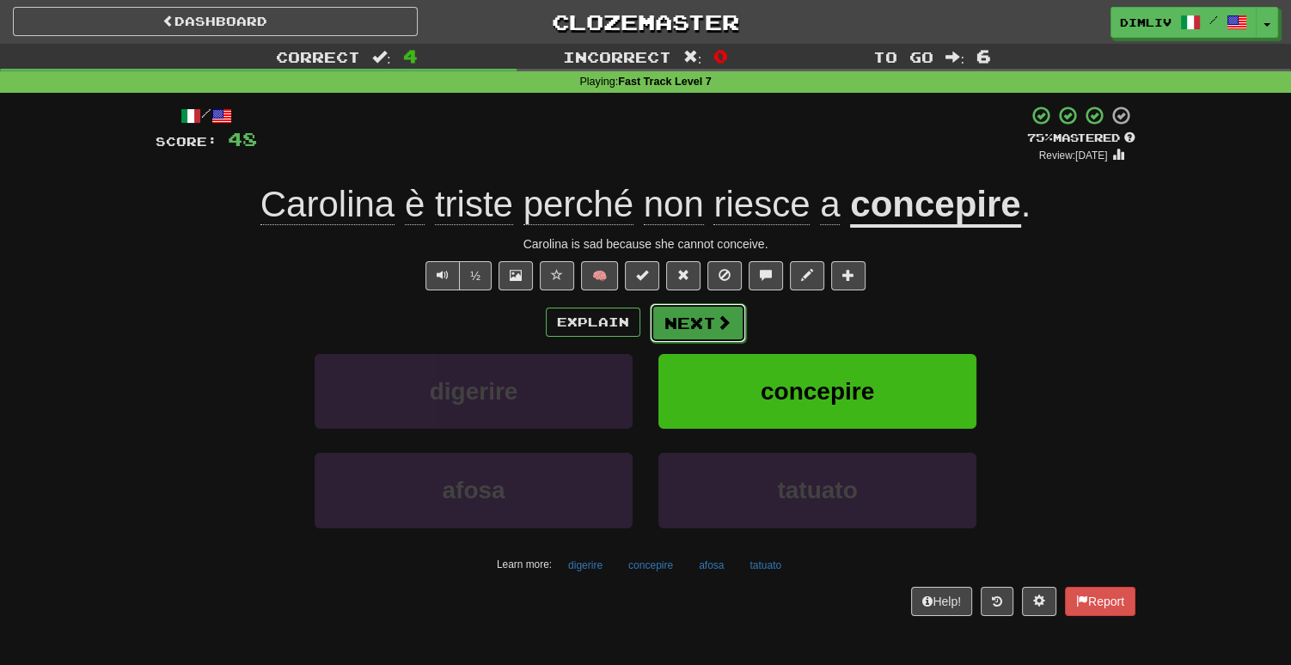
click at [663, 329] on button "Next" at bounding box center [698, 323] width 96 height 40
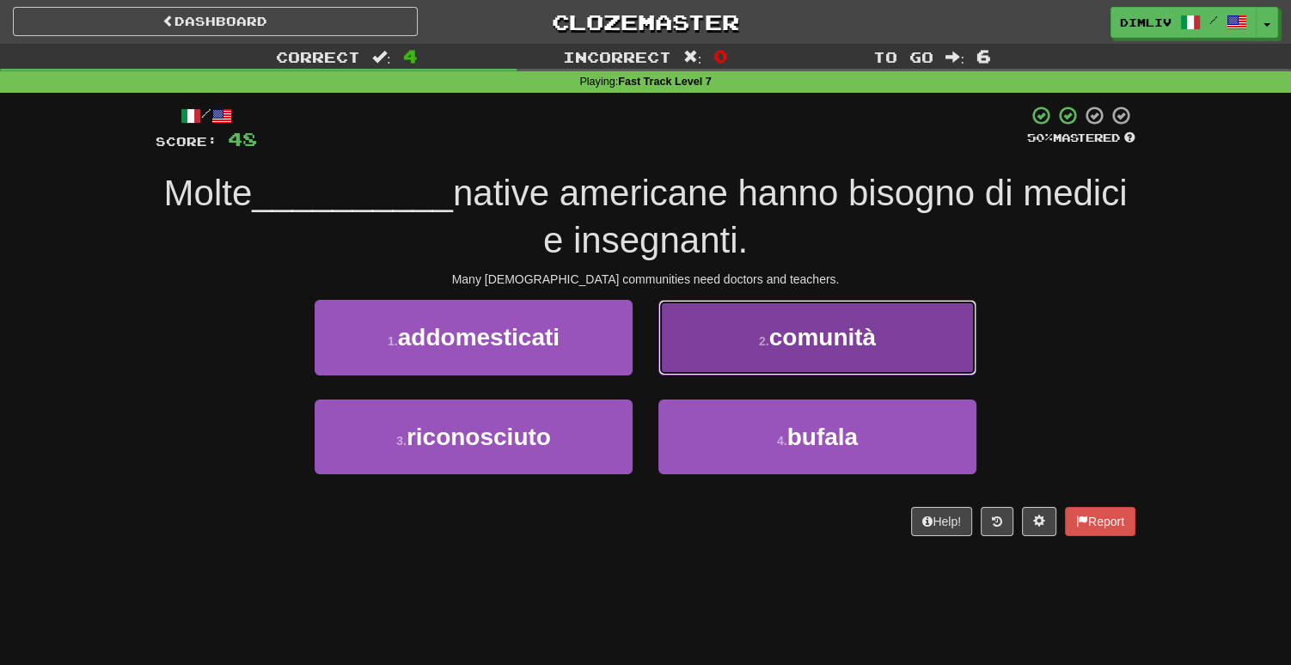
click at [699, 345] on button "2 . comunità" at bounding box center [817, 337] width 318 height 75
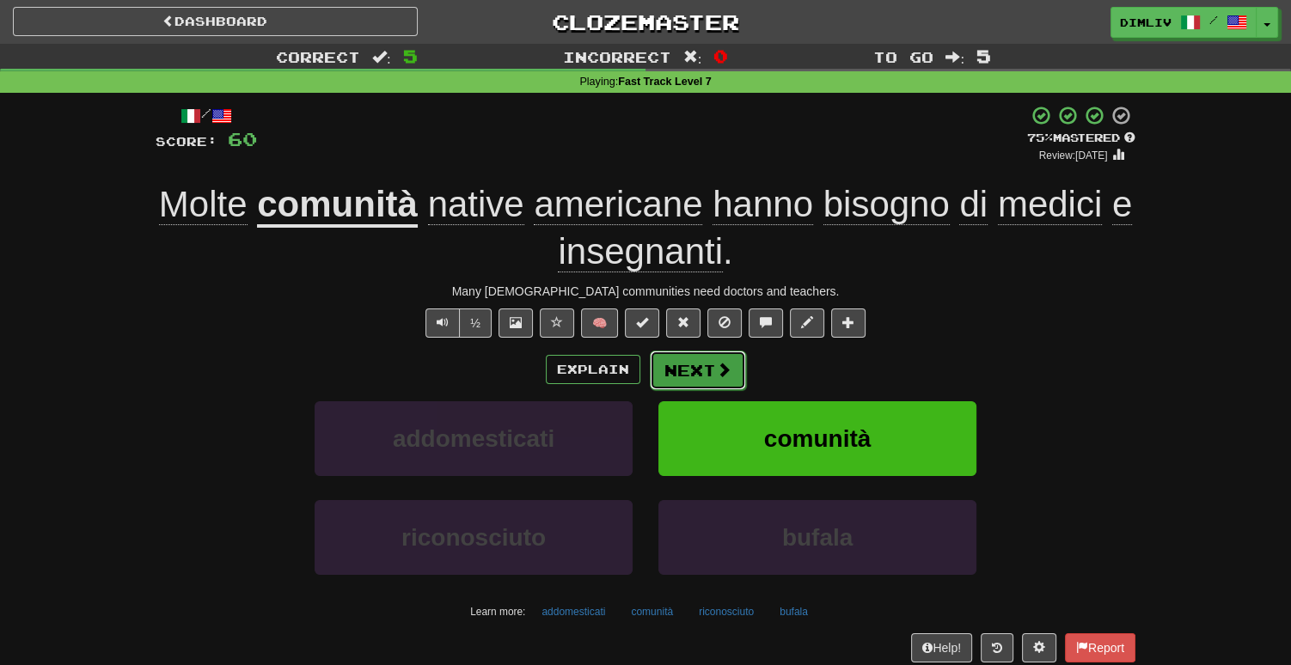
click at [700, 365] on button "Next" at bounding box center [698, 371] width 96 height 40
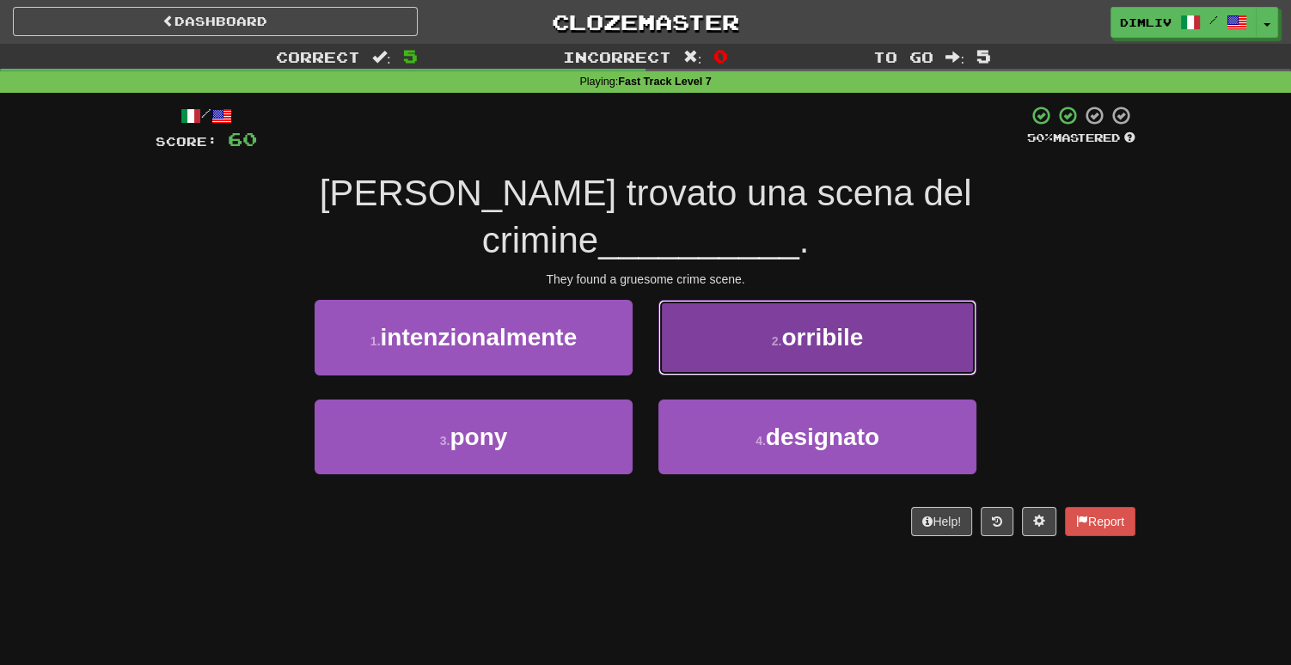
click at [723, 305] on button "2 . orribile" at bounding box center [817, 337] width 318 height 75
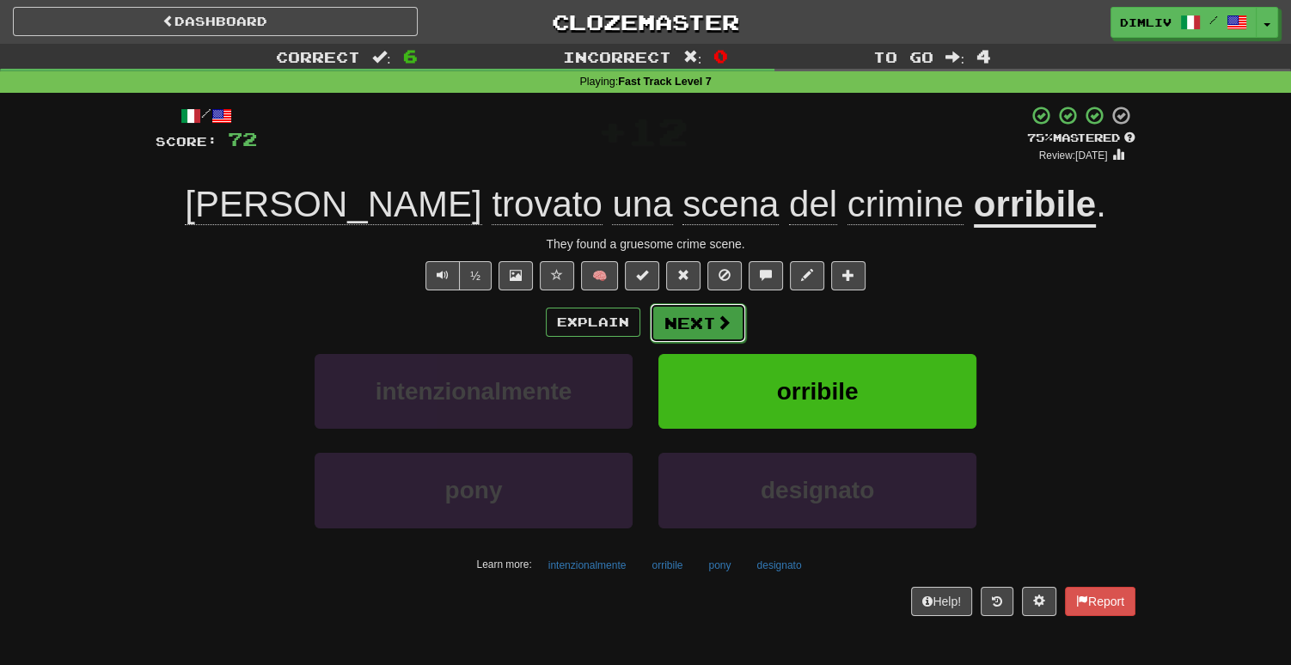
click at [680, 329] on button "Next" at bounding box center [698, 323] width 96 height 40
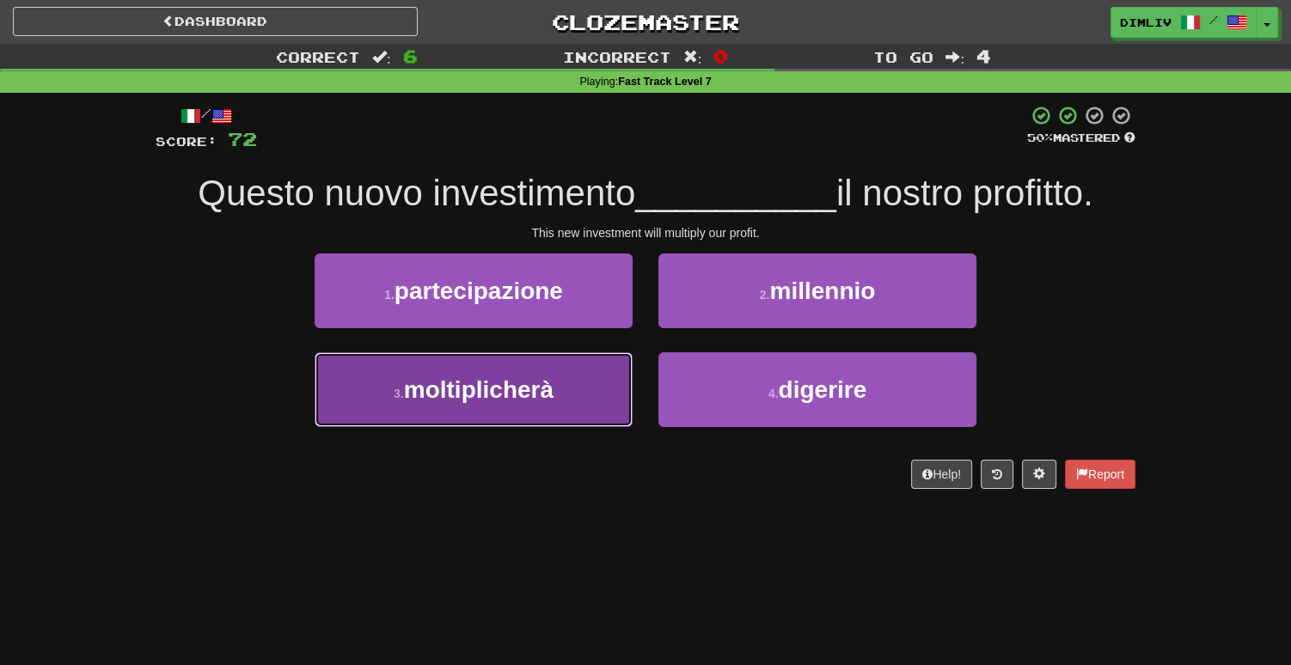
click at [569, 398] on button "3 . moltiplicherà" at bounding box center [473, 389] width 318 height 75
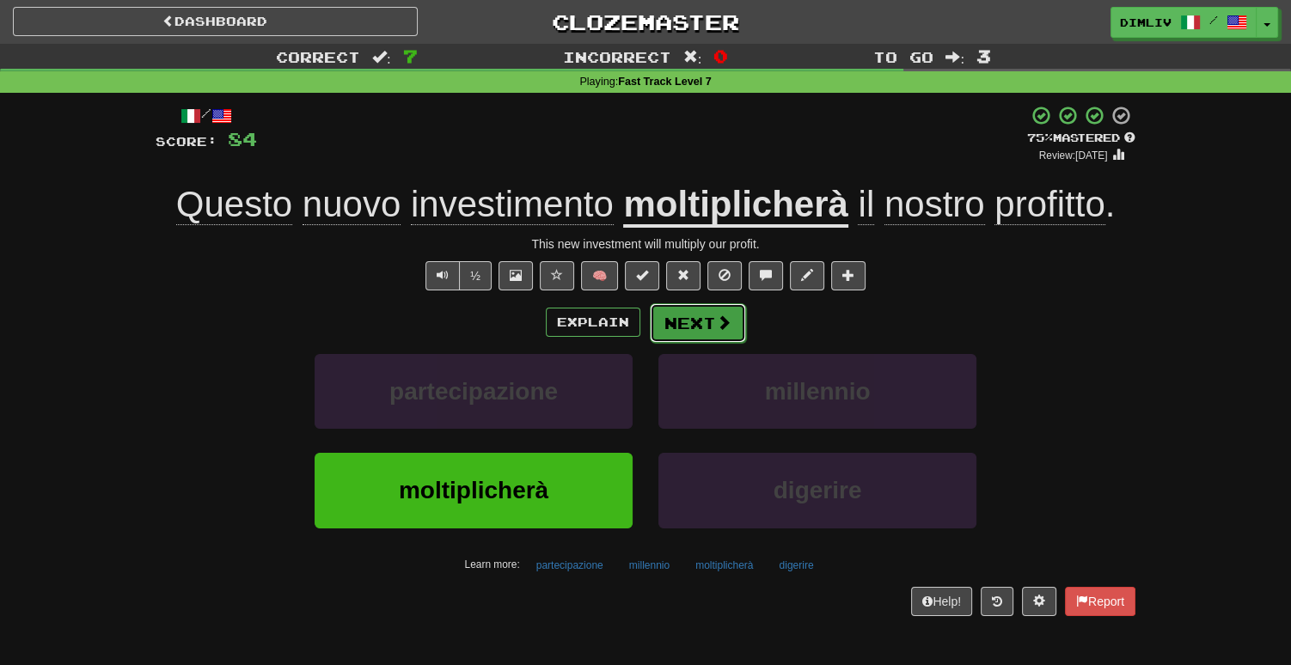
click at [703, 327] on button "Next" at bounding box center [698, 323] width 96 height 40
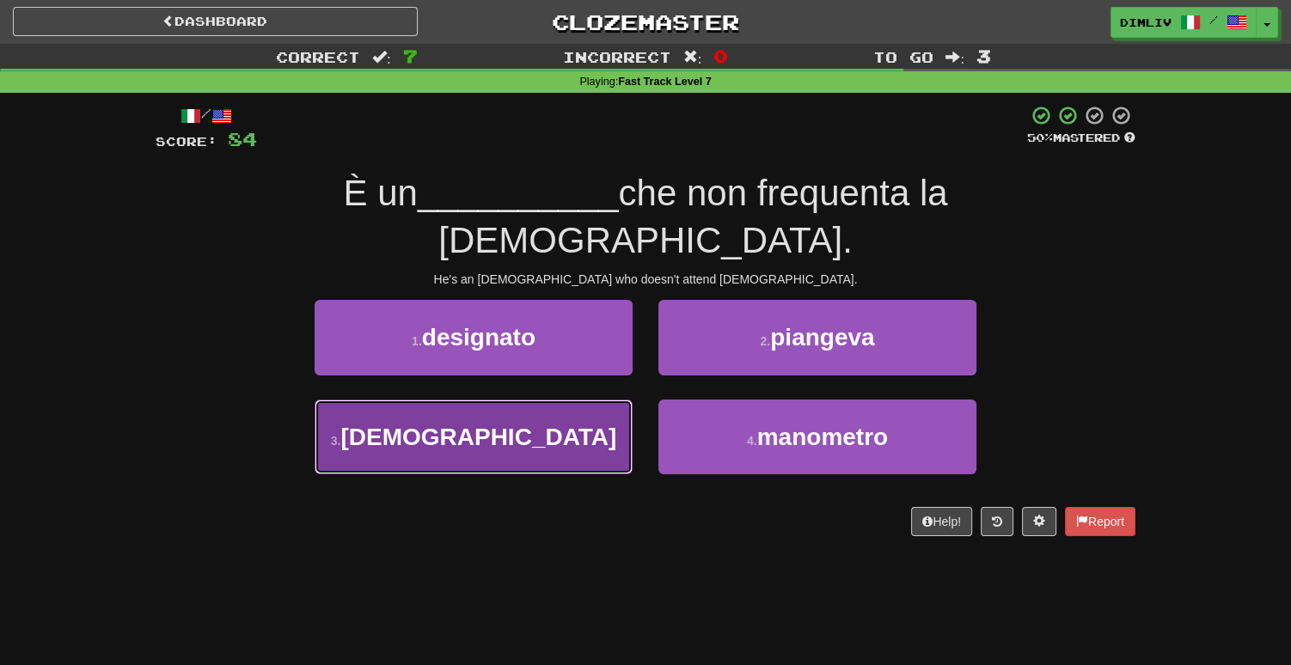
click at [497, 424] on span "[DEMOGRAPHIC_DATA]" at bounding box center [478, 437] width 276 height 27
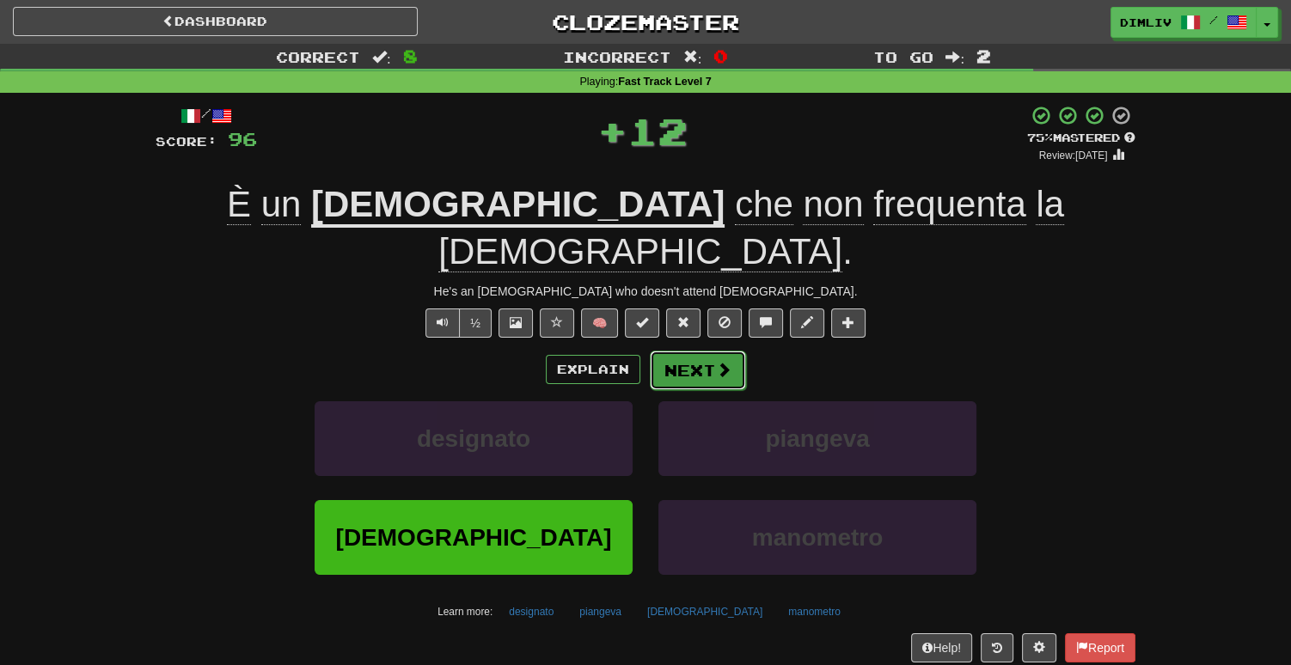
click at [710, 351] on button "Next" at bounding box center [698, 371] width 96 height 40
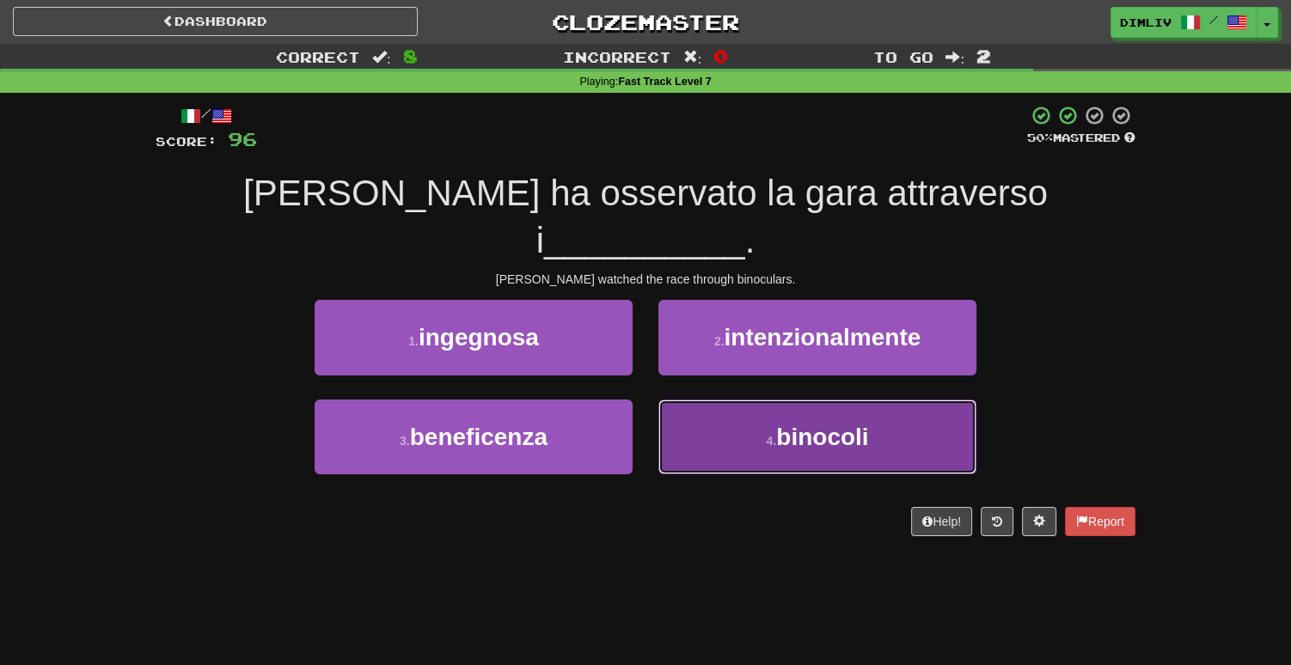
click at [748, 403] on button "4 . binocoli" at bounding box center [817, 437] width 318 height 75
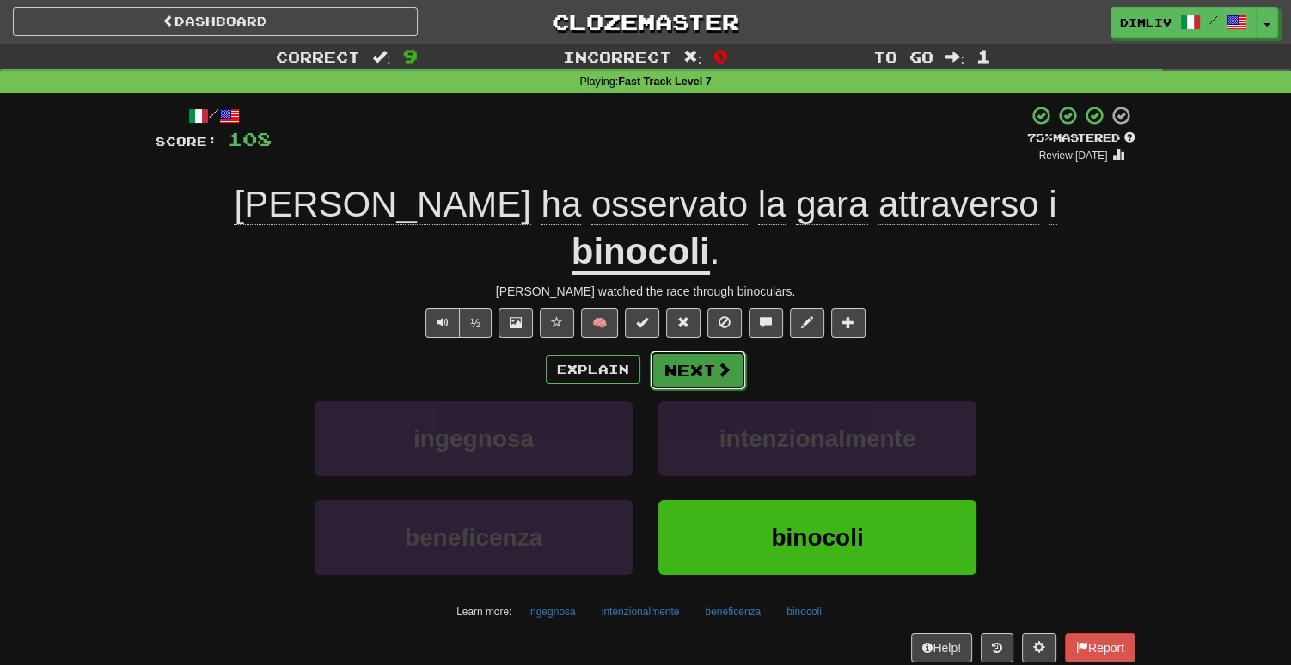
click at [703, 351] on button "Next" at bounding box center [698, 371] width 96 height 40
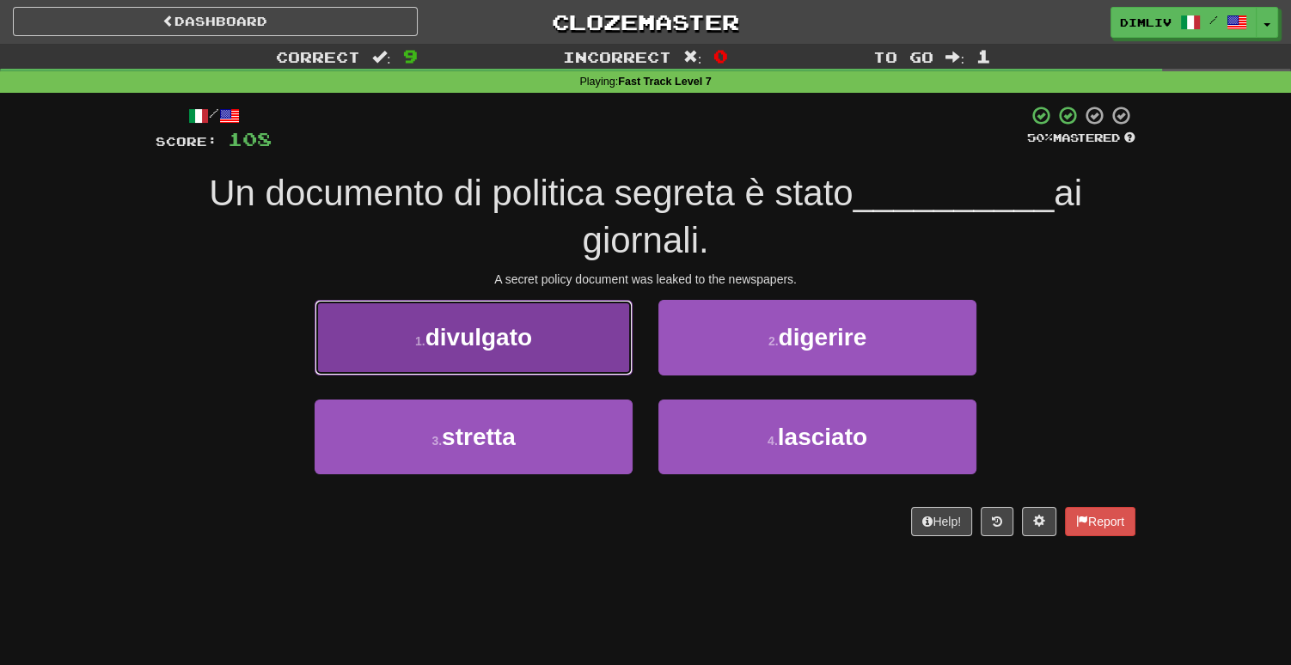
click at [416, 342] on small "1 ." at bounding box center [420, 341] width 10 height 14
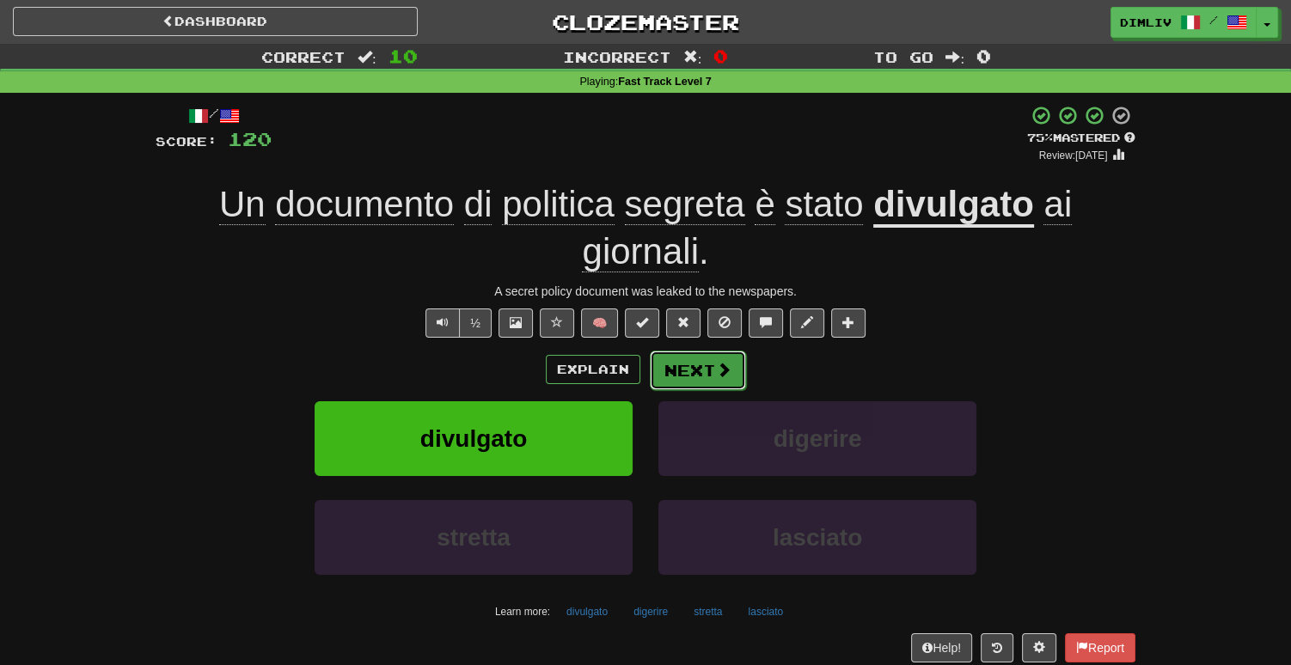
click at [699, 385] on button "Next" at bounding box center [698, 371] width 96 height 40
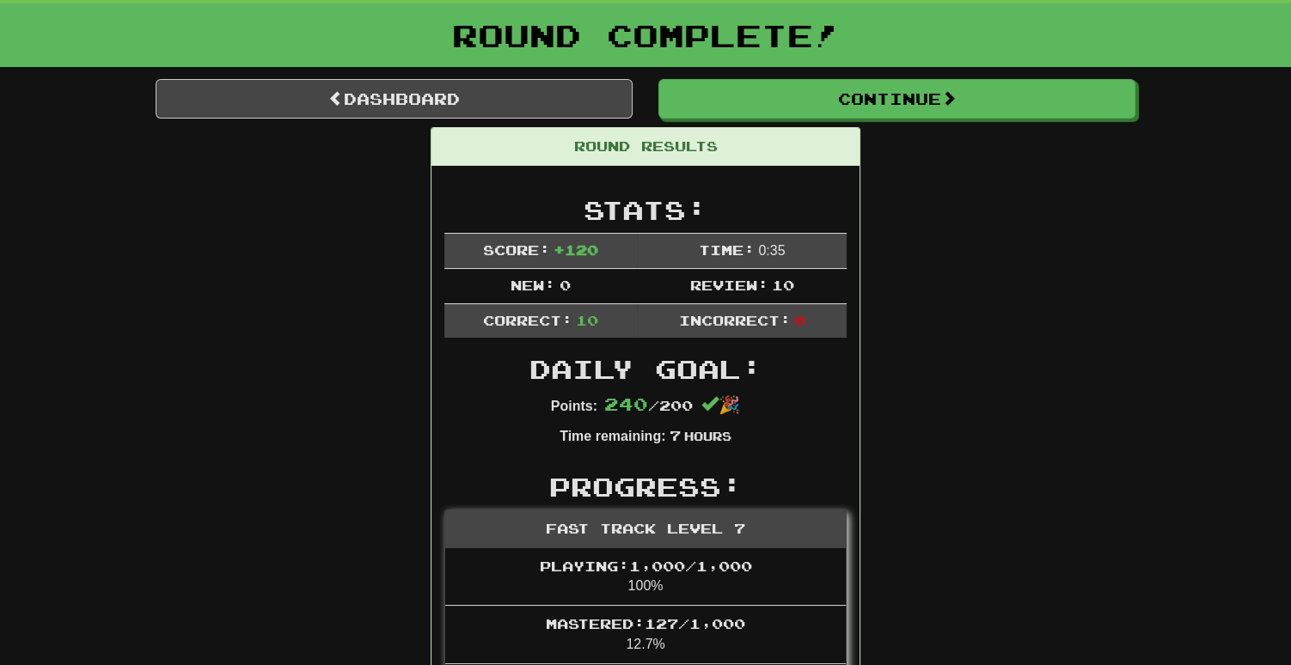
scroll to position [73, 0]
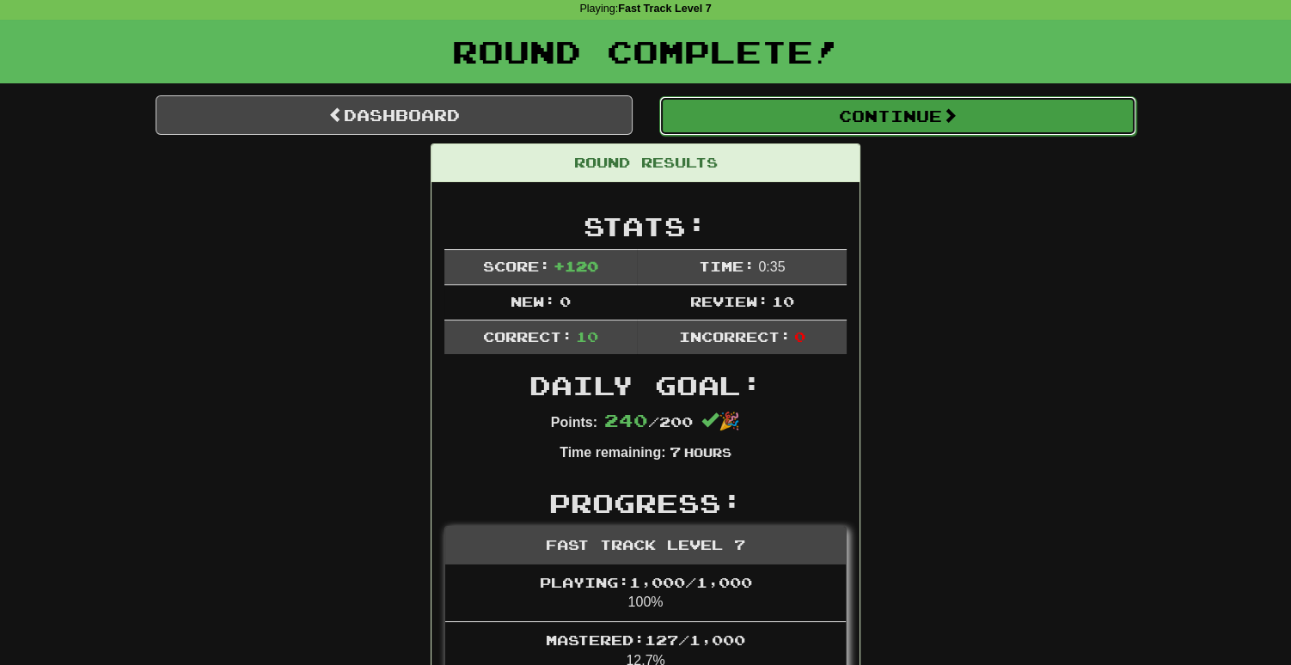
click at [730, 120] on button "Continue" at bounding box center [897, 116] width 477 height 40
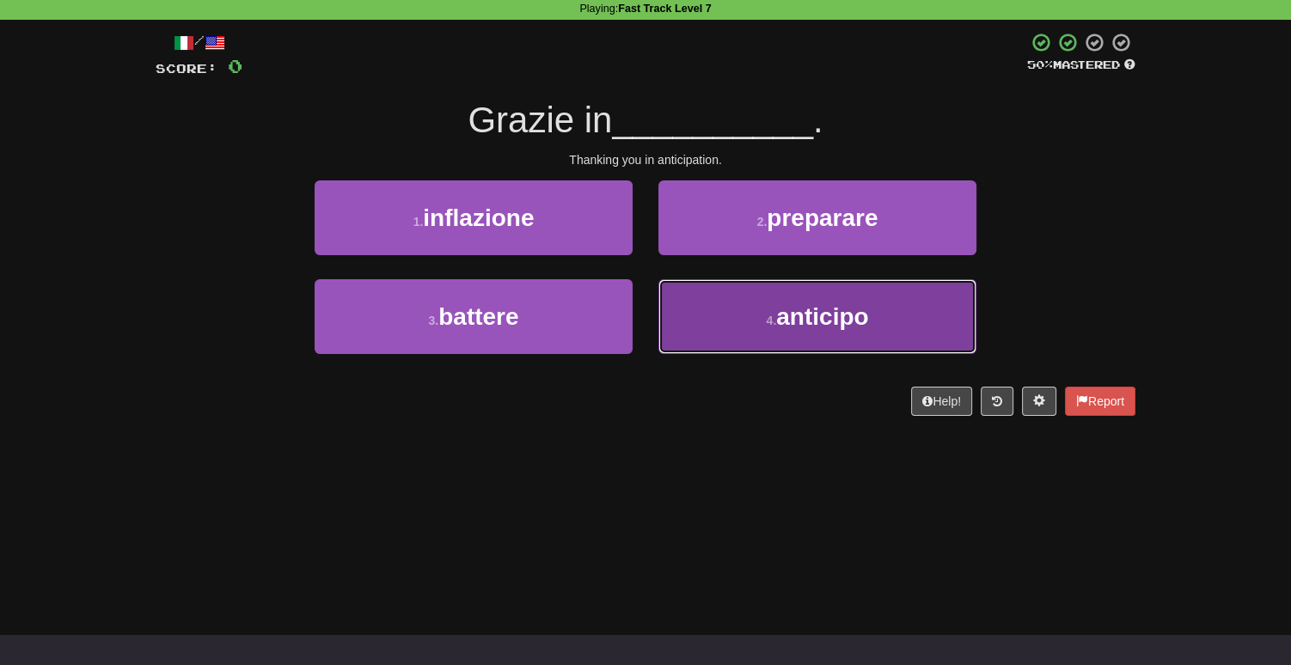
click at [765, 347] on button "4 . [GEOGRAPHIC_DATA]" at bounding box center [817, 316] width 318 height 75
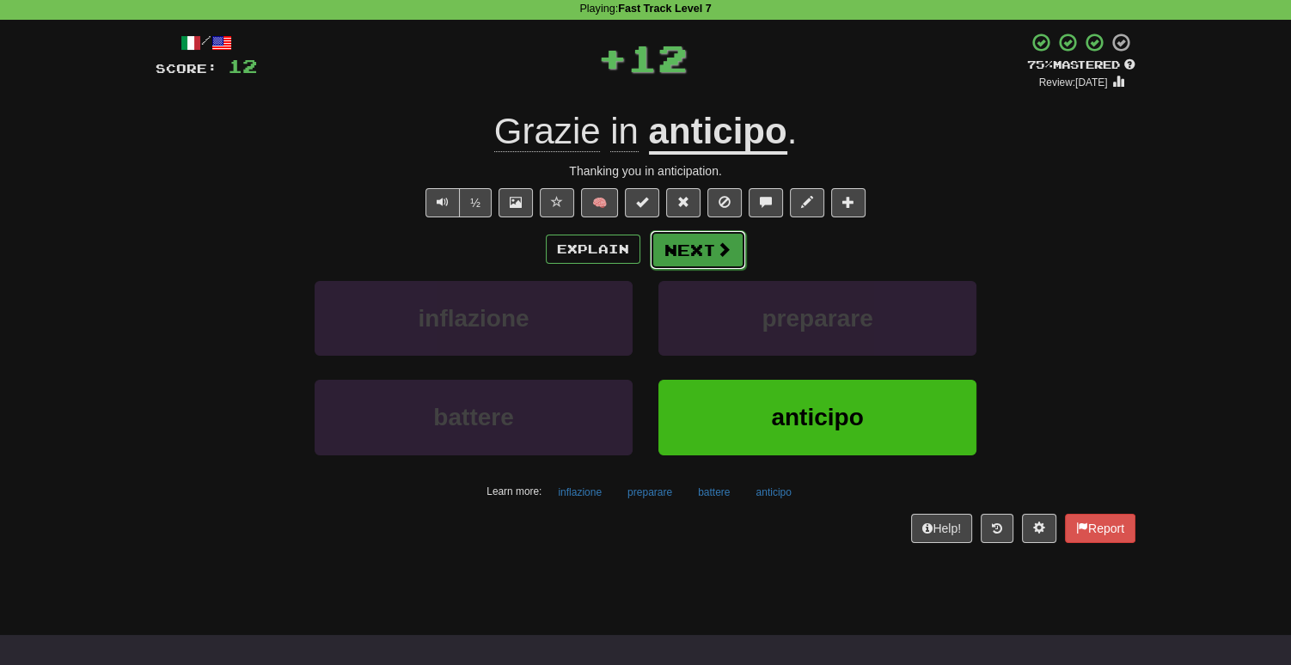
click at [697, 254] on button "Next" at bounding box center [698, 250] width 96 height 40
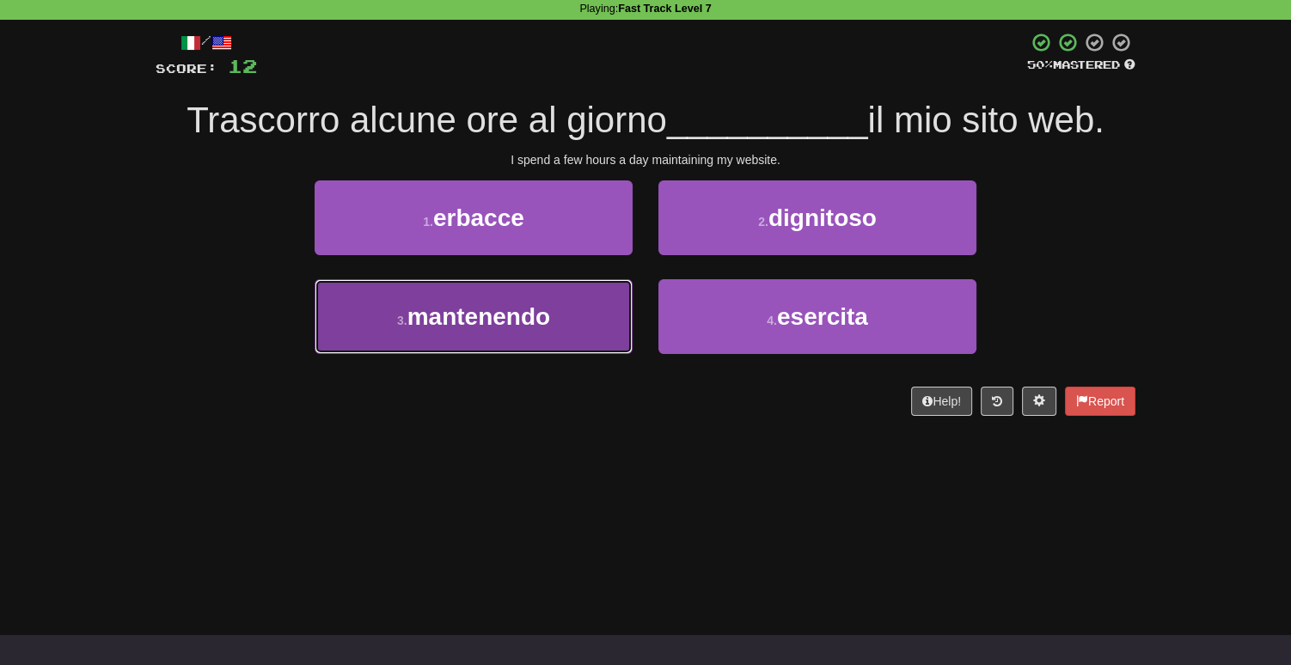
click at [494, 317] on span "mantenendo" at bounding box center [478, 316] width 143 height 27
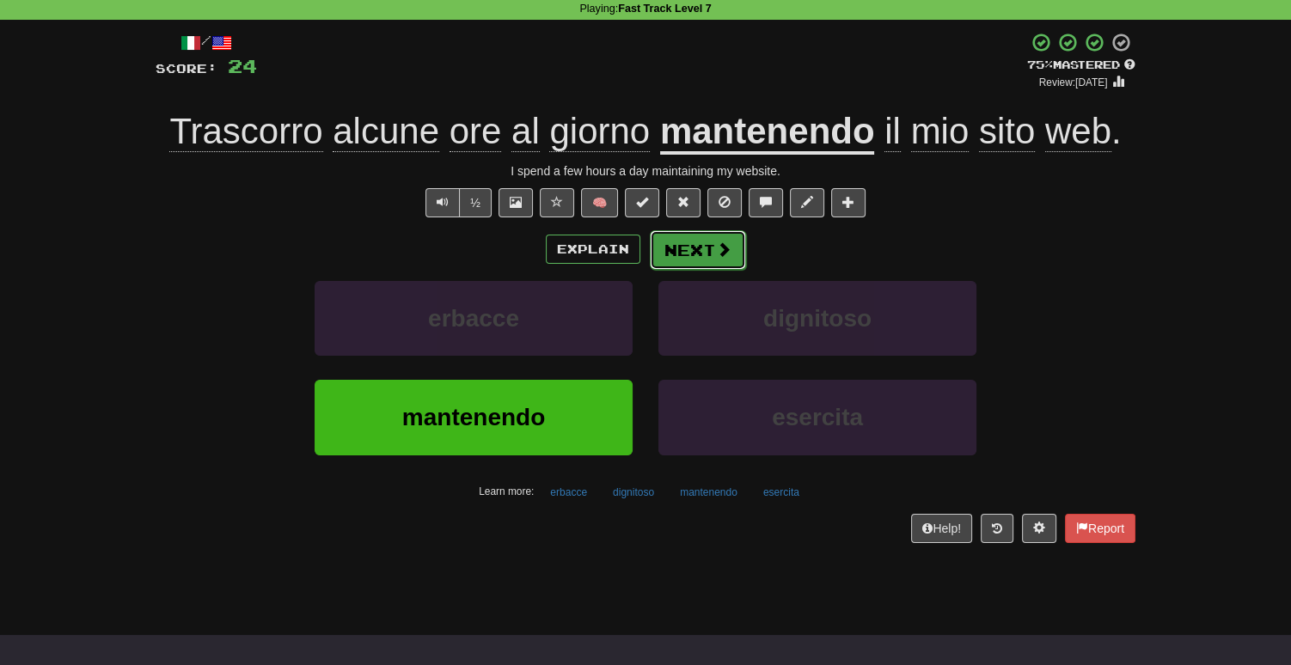
click at [733, 254] on button "Next" at bounding box center [698, 250] width 96 height 40
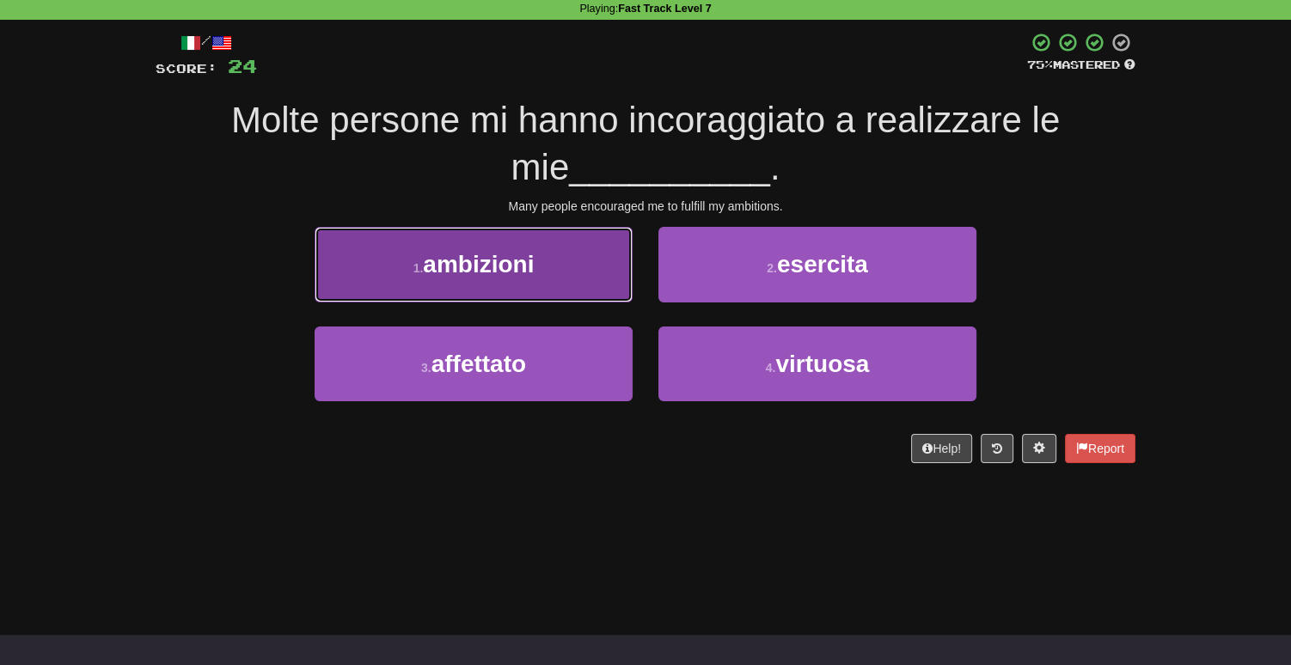
click at [510, 273] on span "ambizioni" at bounding box center [478, 264] width 111 height 27
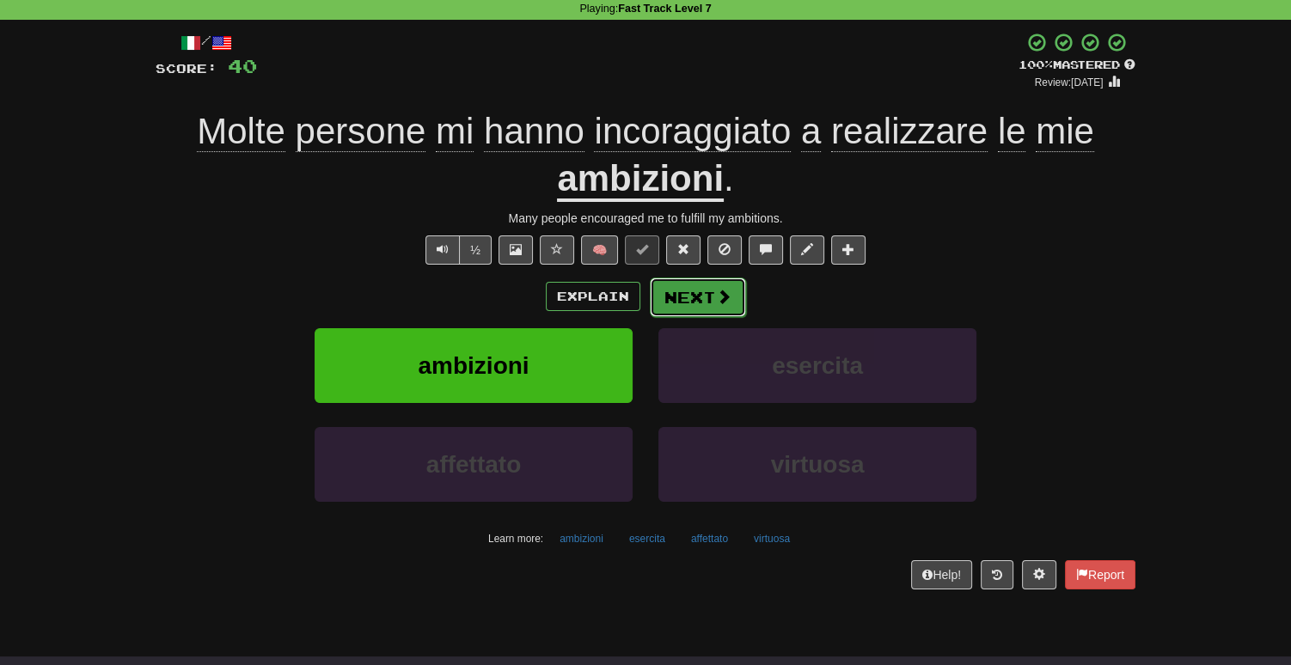
click at [716, 308] on button "Next" at bounding box center [698, 298] width 96 height 40
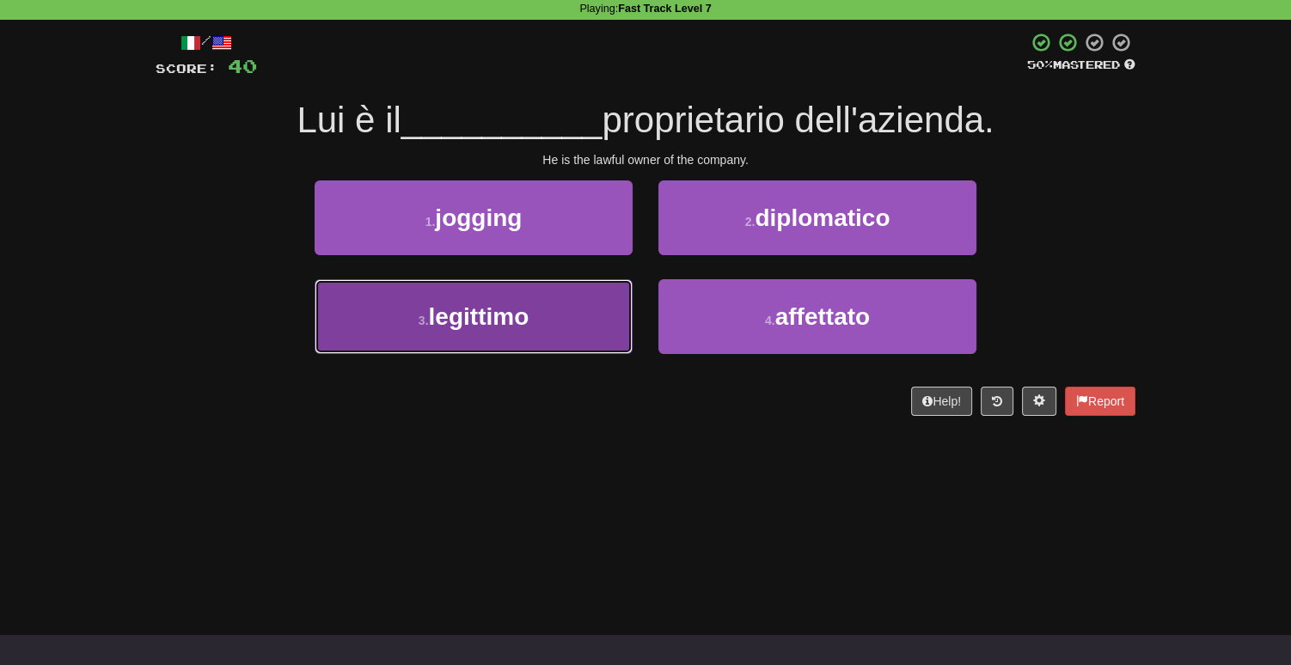
click at [446, 310] on span "legittimo" at bounding box center [479, 316] width 101 height 27
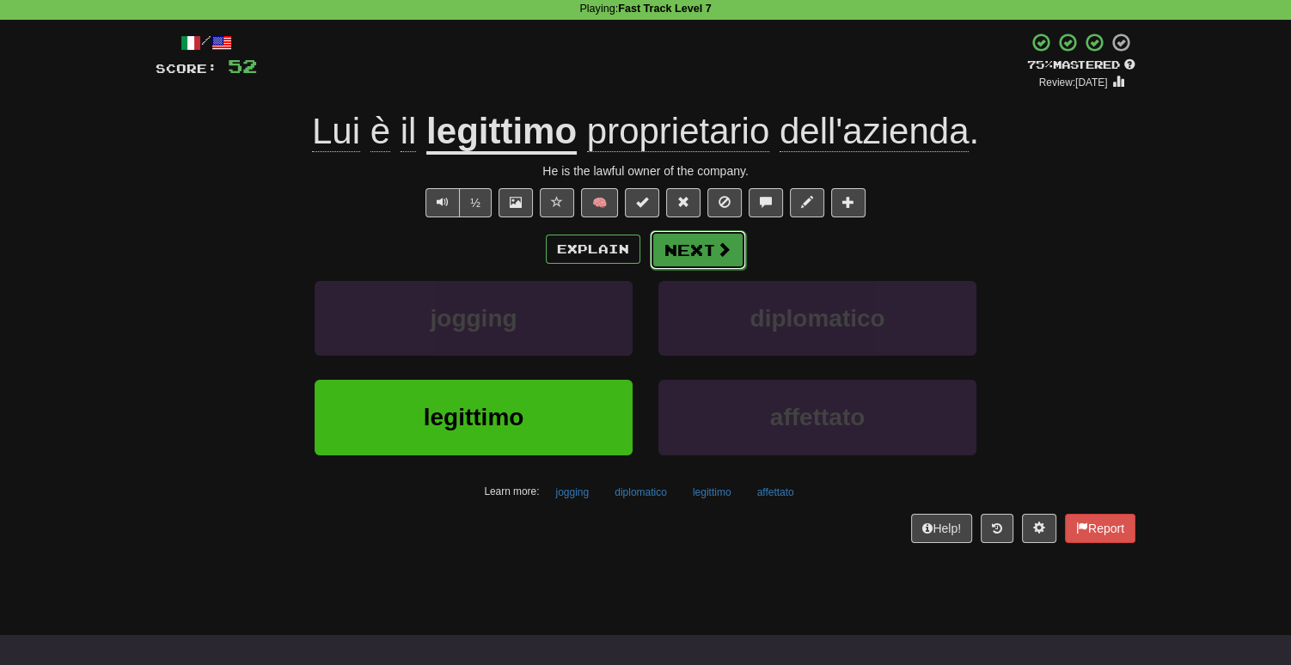
click at [670, 262] on button "Next" at bounding box center [698, 250] width 96 height 40
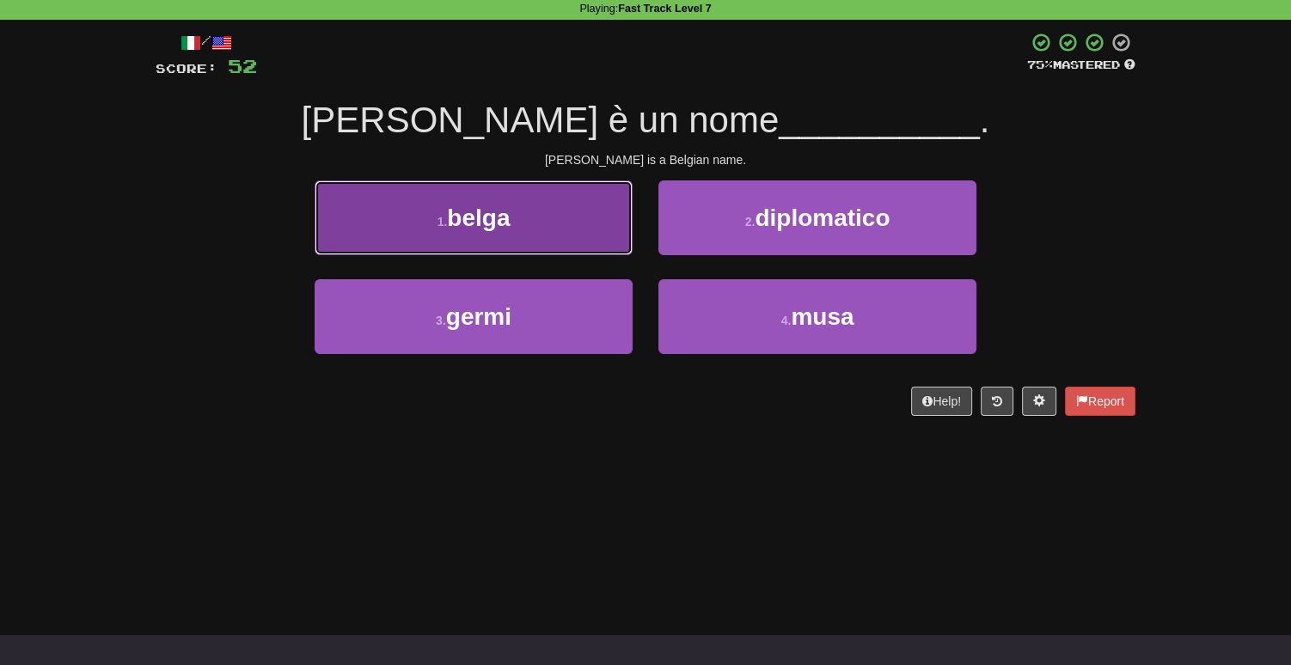
click at [341, 230] on button "1 . [DEMOGRAPHIC_DATA]" at bounding box center [473, 217] width 318 height 75
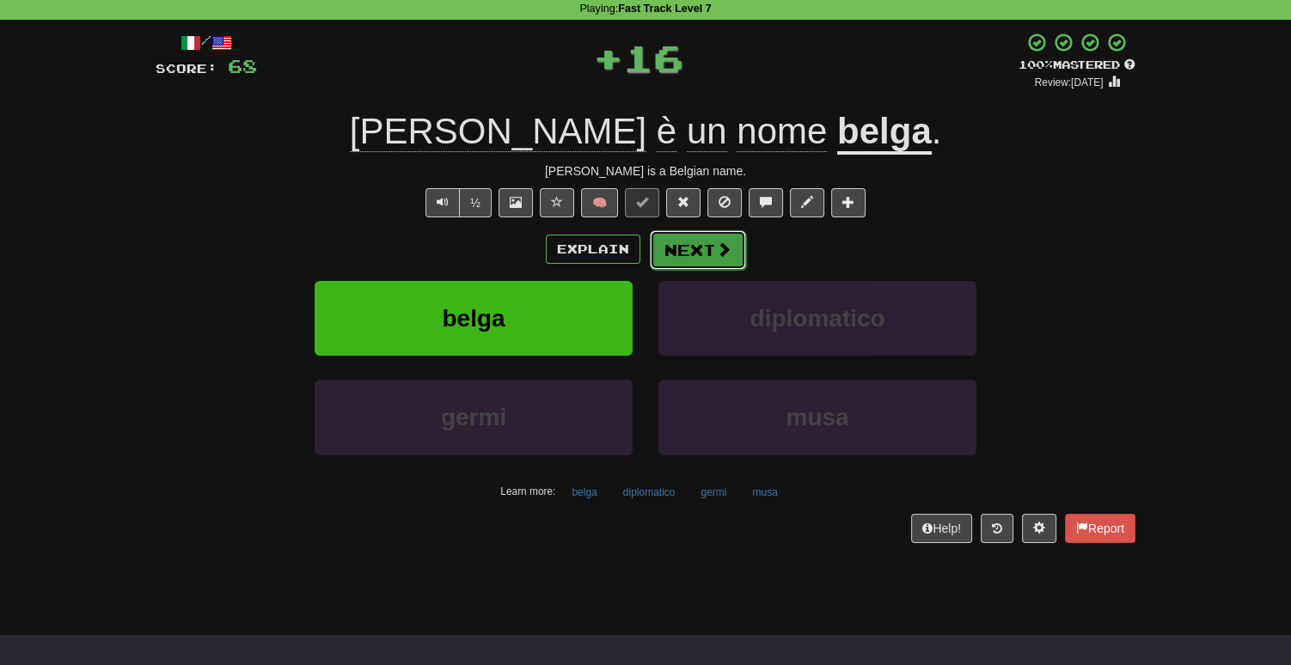
click at [698, 249] on button "Next" at bounding box center [698, 250] width 96 height 40
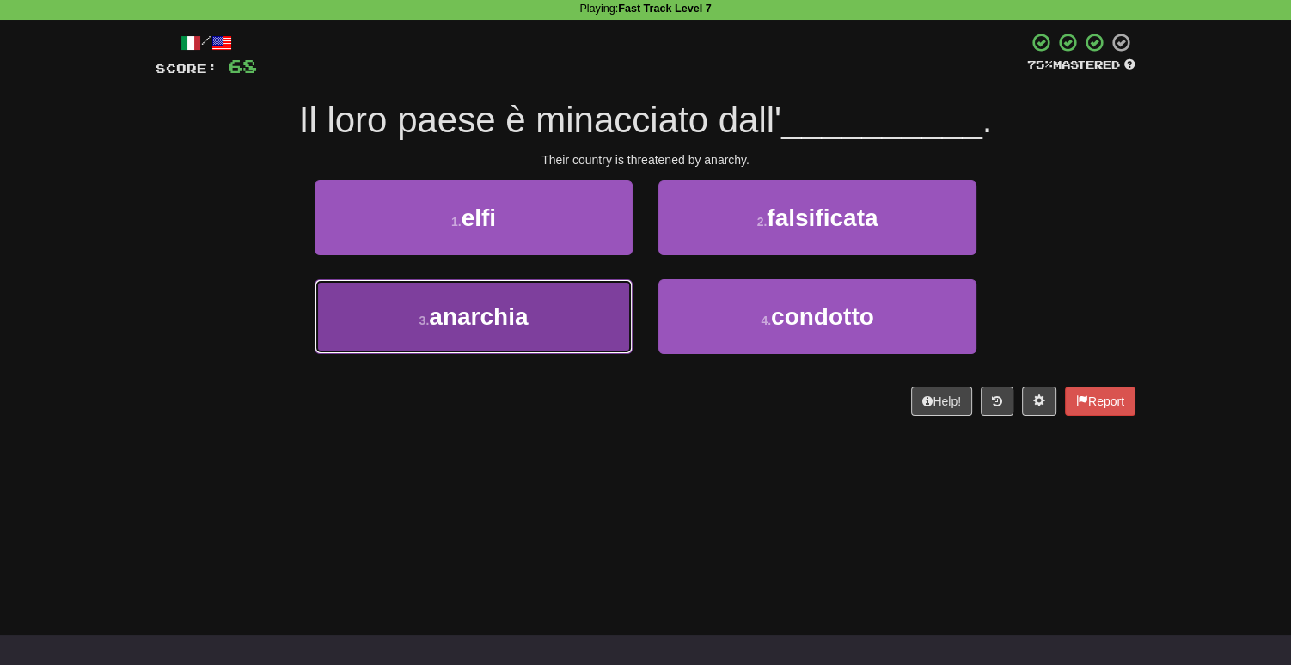
click at [441, 287] on button "3 . anarchia" at bounding box center [473, 316] width 318 height 75
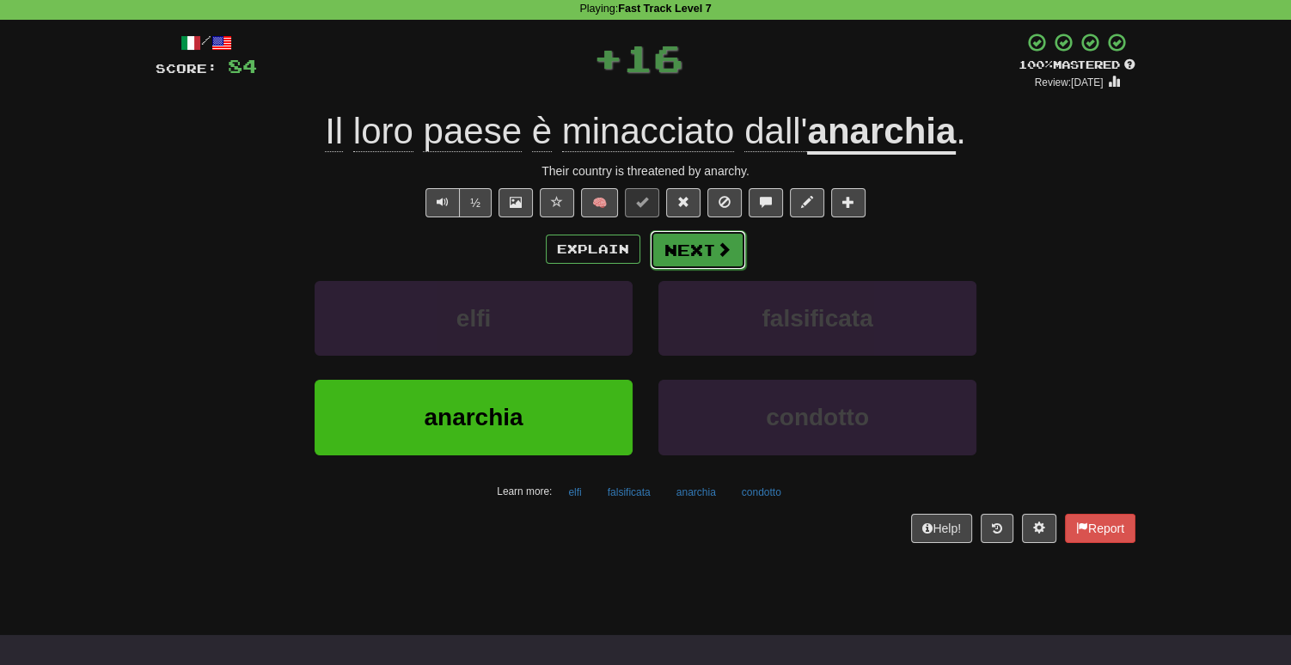
click at [670, 259] on button "Next" at bounding box center [698, 250] width 96 height 40
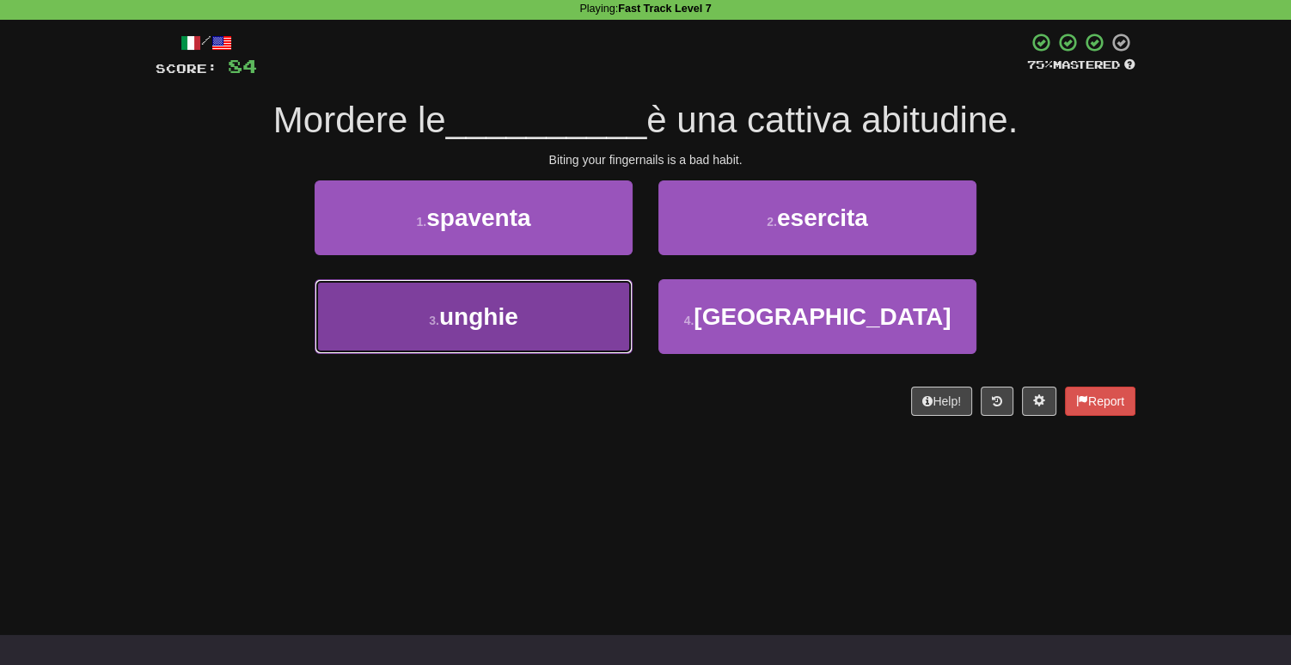
click at [578, 327] on button "3 . [GEOGRAPHIC_DATA]" at bounding box center [473, 316] width 318 height 75
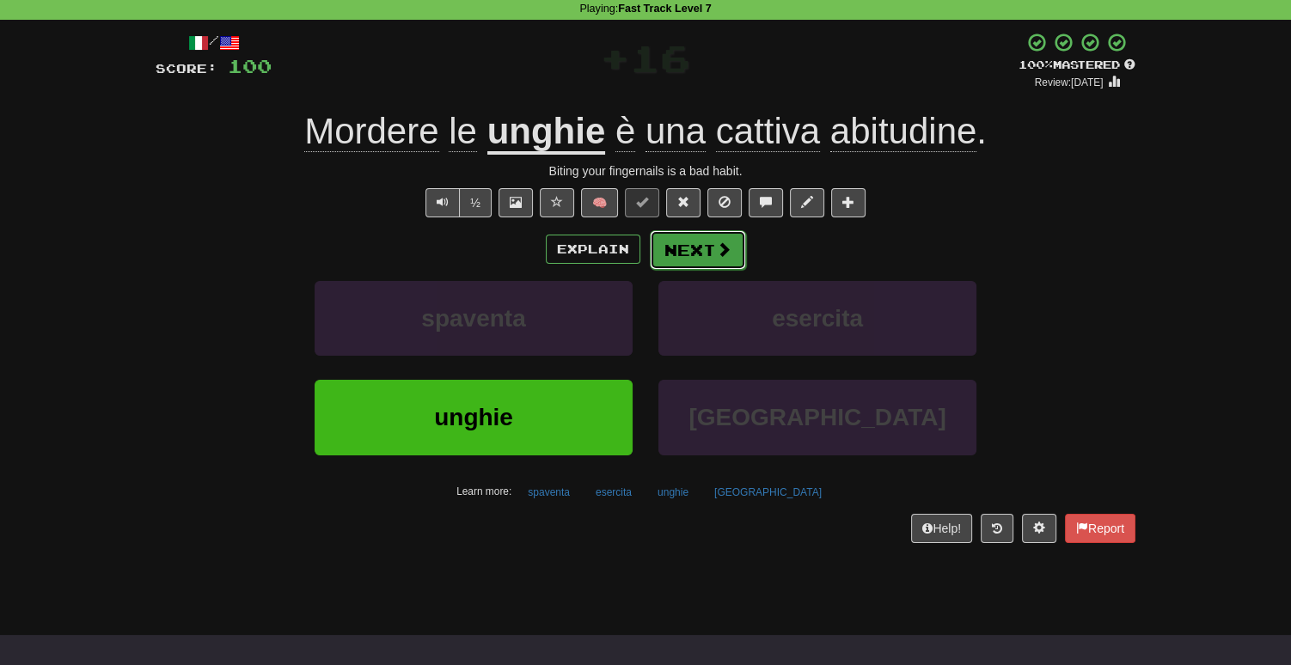
click at [685, 248] on button "Next" at bounding box center [698, 250] width 96 height 40
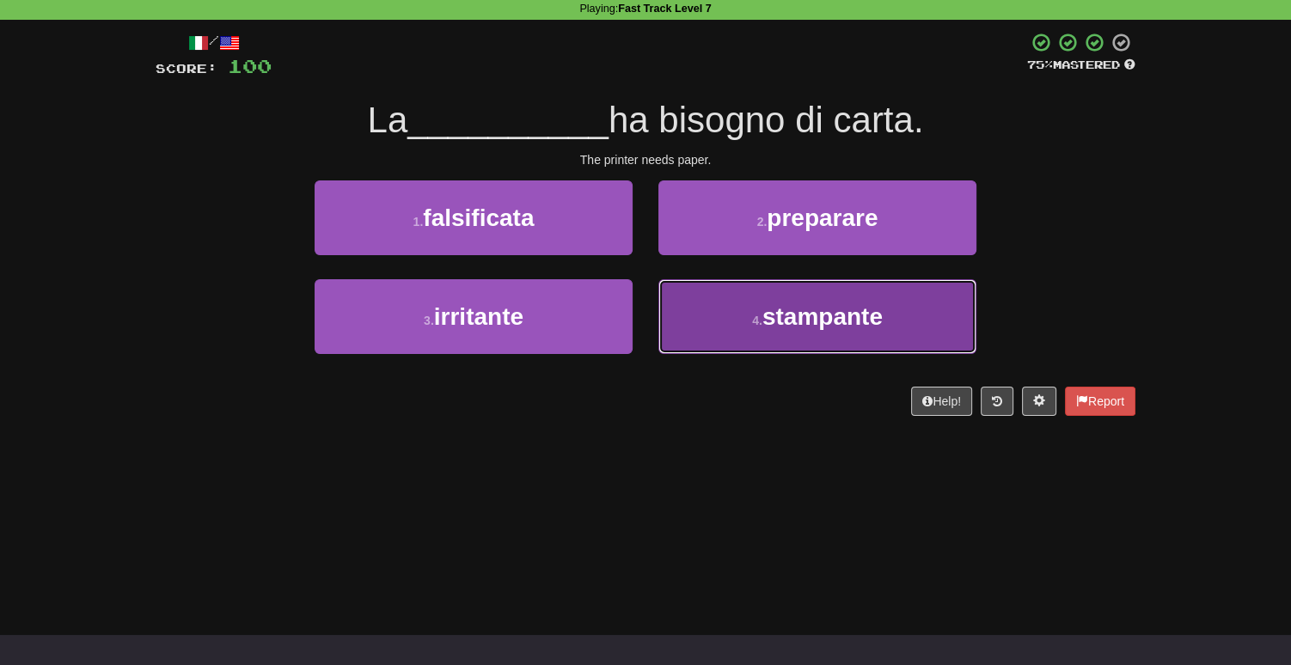
click at [717, 311] on button "4 . stampante" at bounding box center [817, 316] width 318 height 75
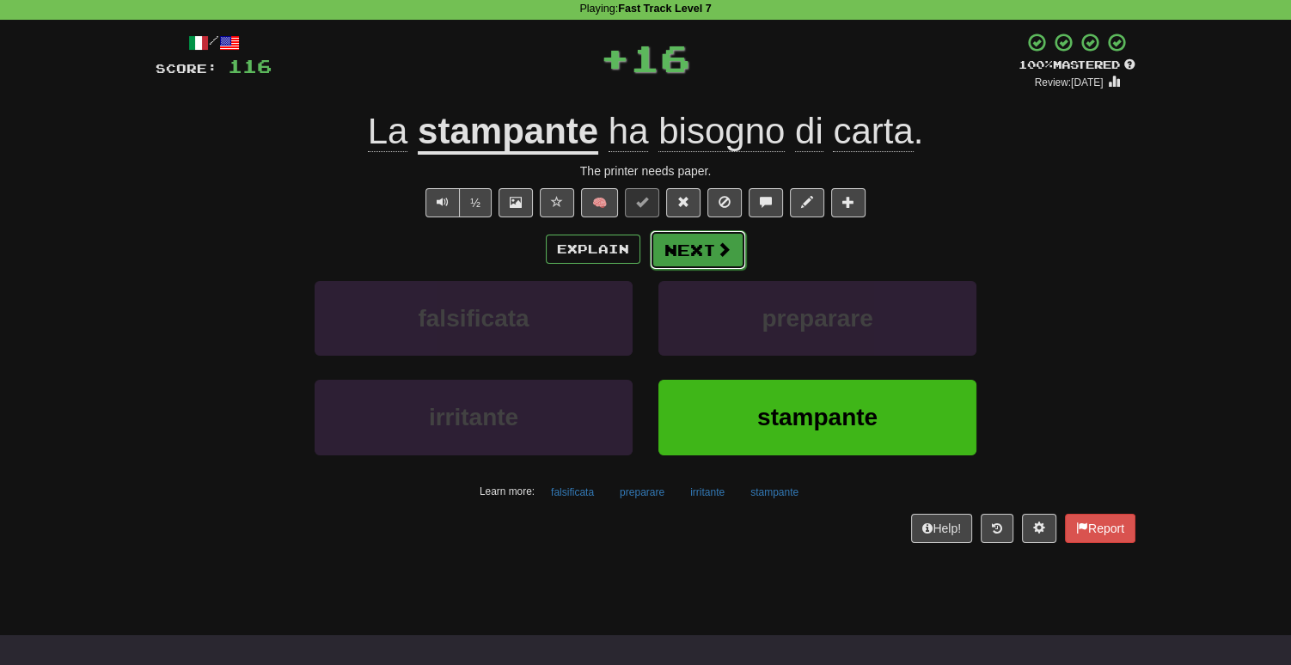
click at [677, 247] on button "Next" at bounding box center [698, 250] width 96 height 40
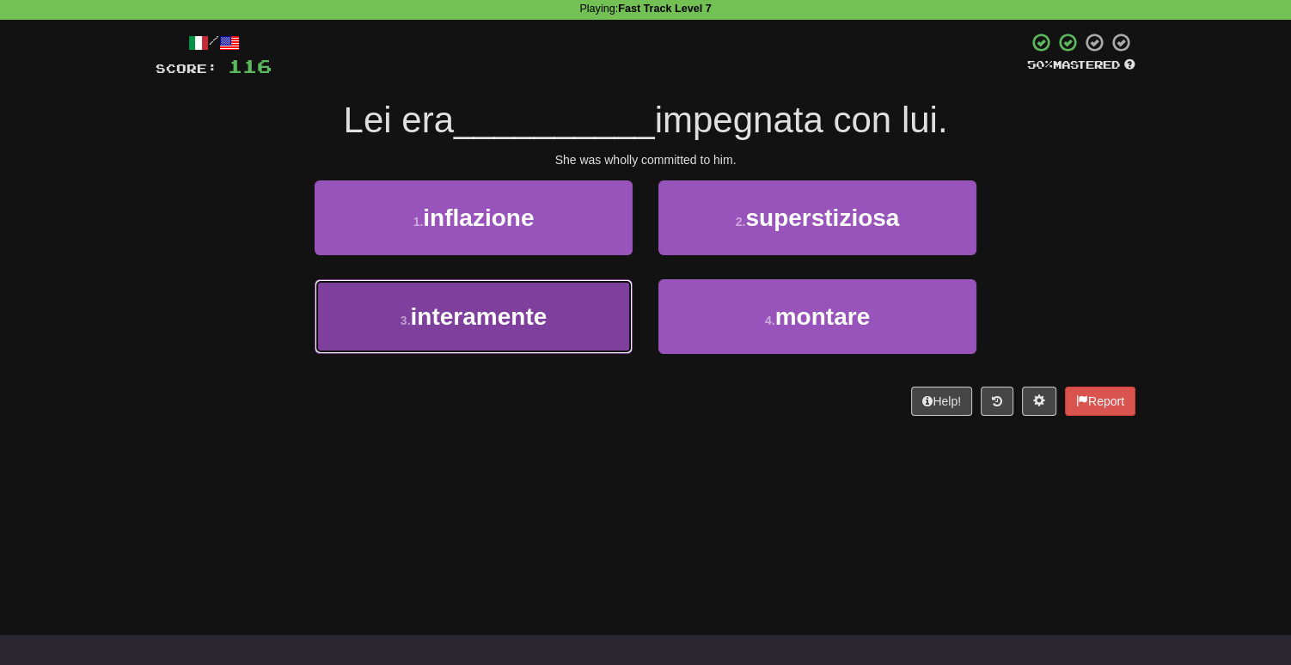
click at [571, 316] on button "3 . interamente" at bounding box center [473, 316] width 318 height 75
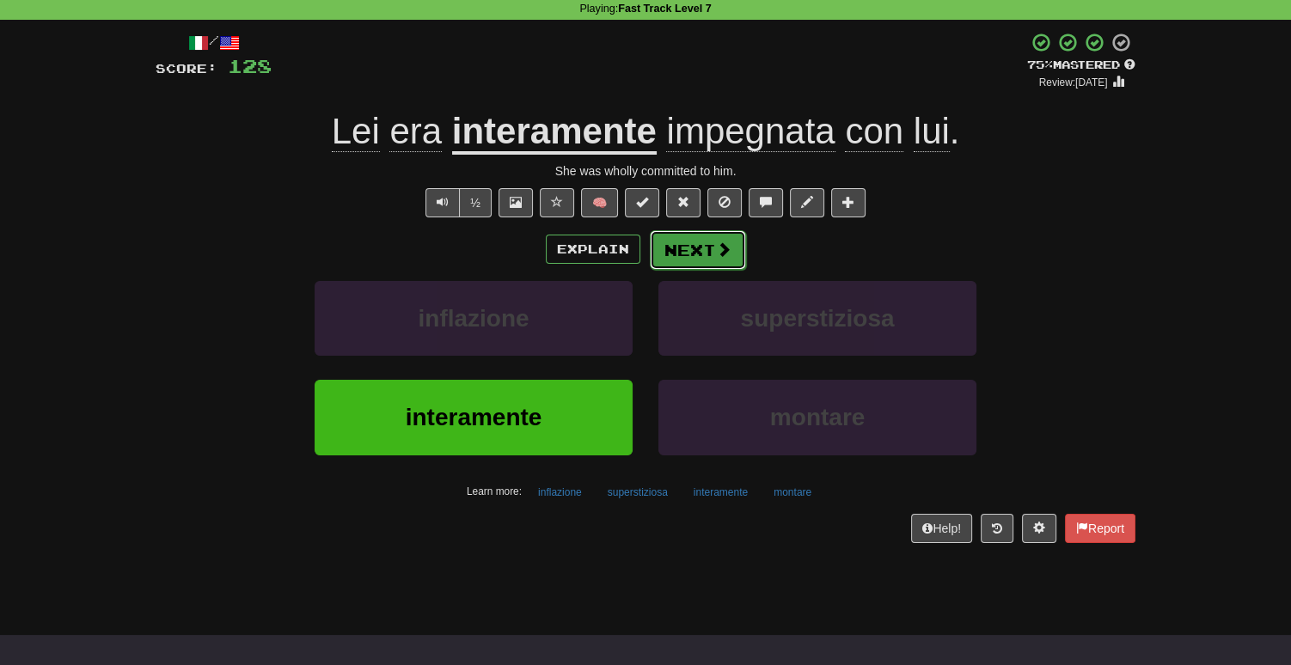
click at [716, 257] on span at bounding box center [723, 248] width 15 height 15
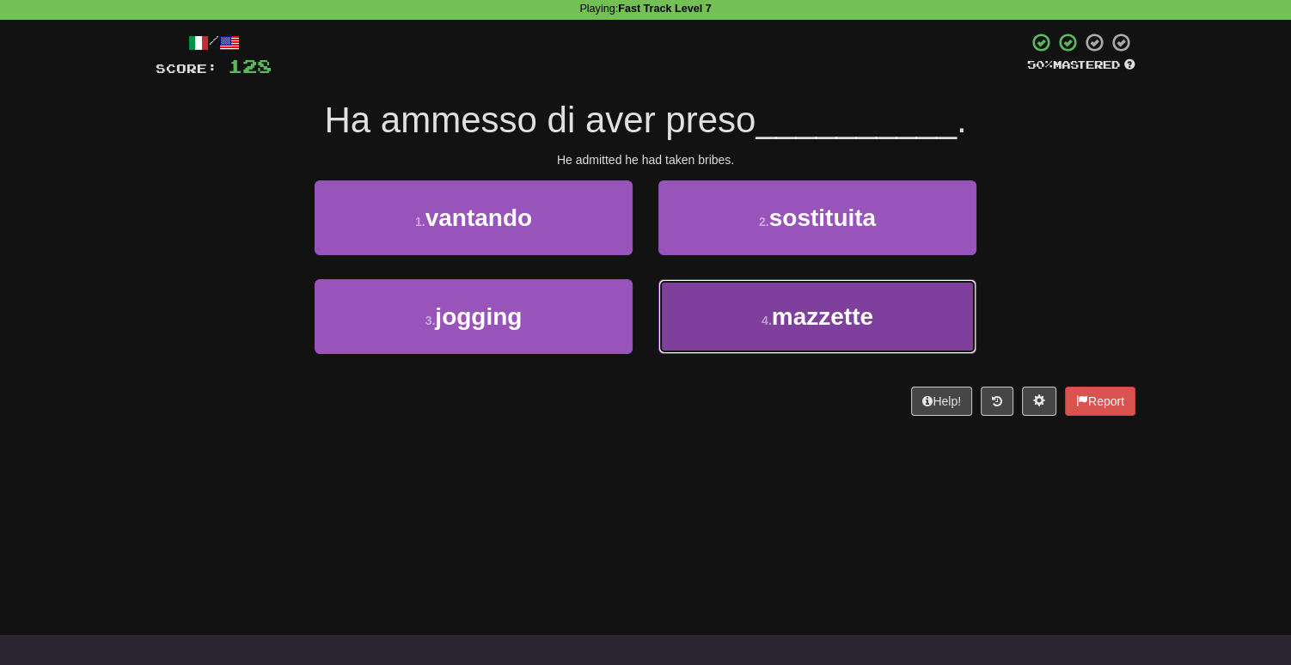
click at [741, 314] on button "4 . mazzette" at bounding box center [817, 316] width 318 height 75
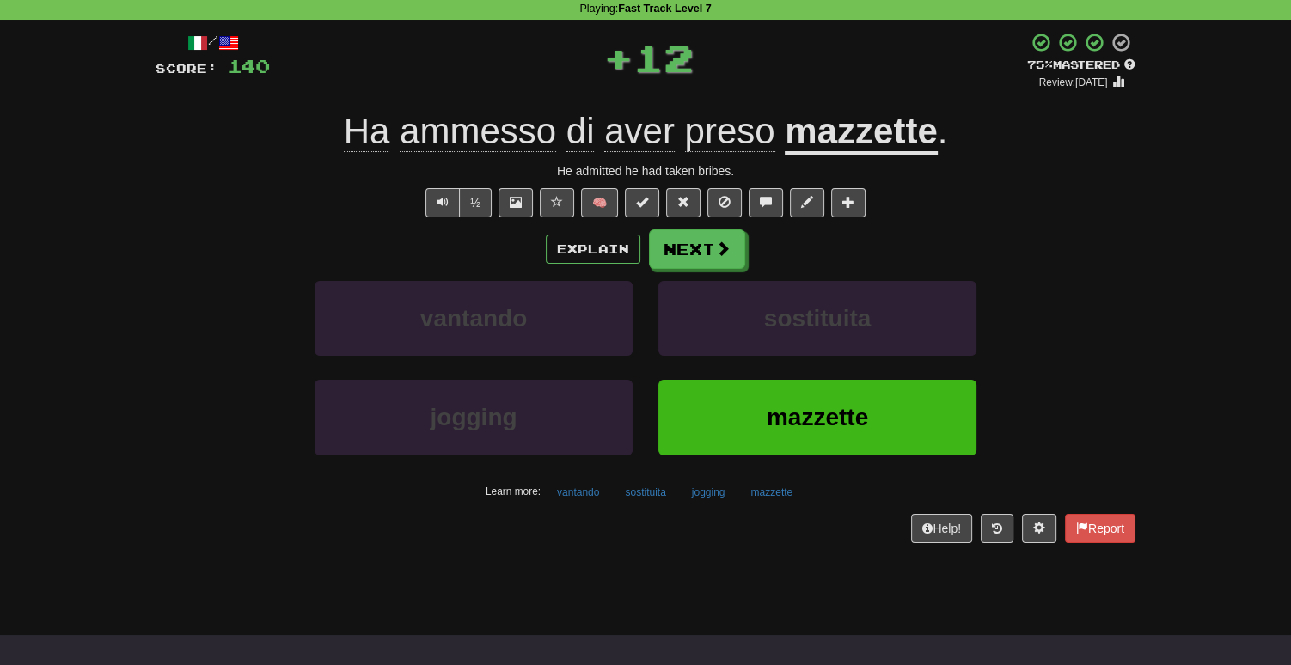
click at [840, 134] on u "mazzette" at bounding box center [861, 133] width 152 height 44
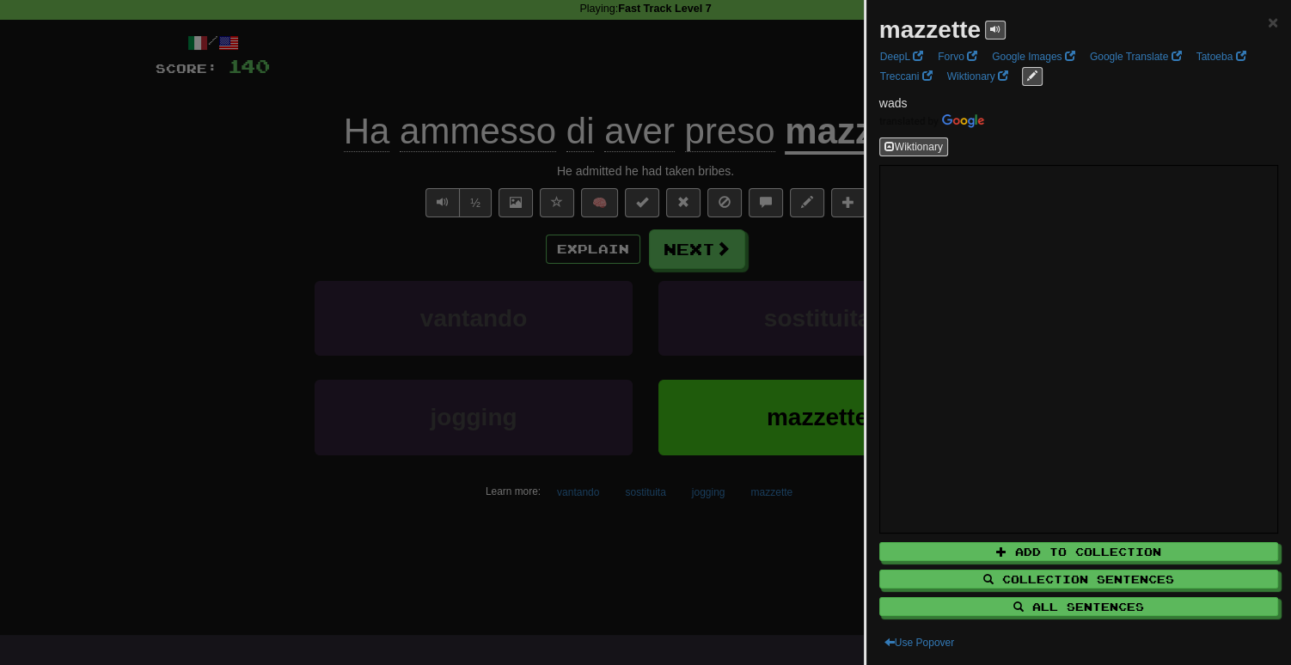
click at [176, 332] on div at bounding box center [645, 332] width 1291 height 665
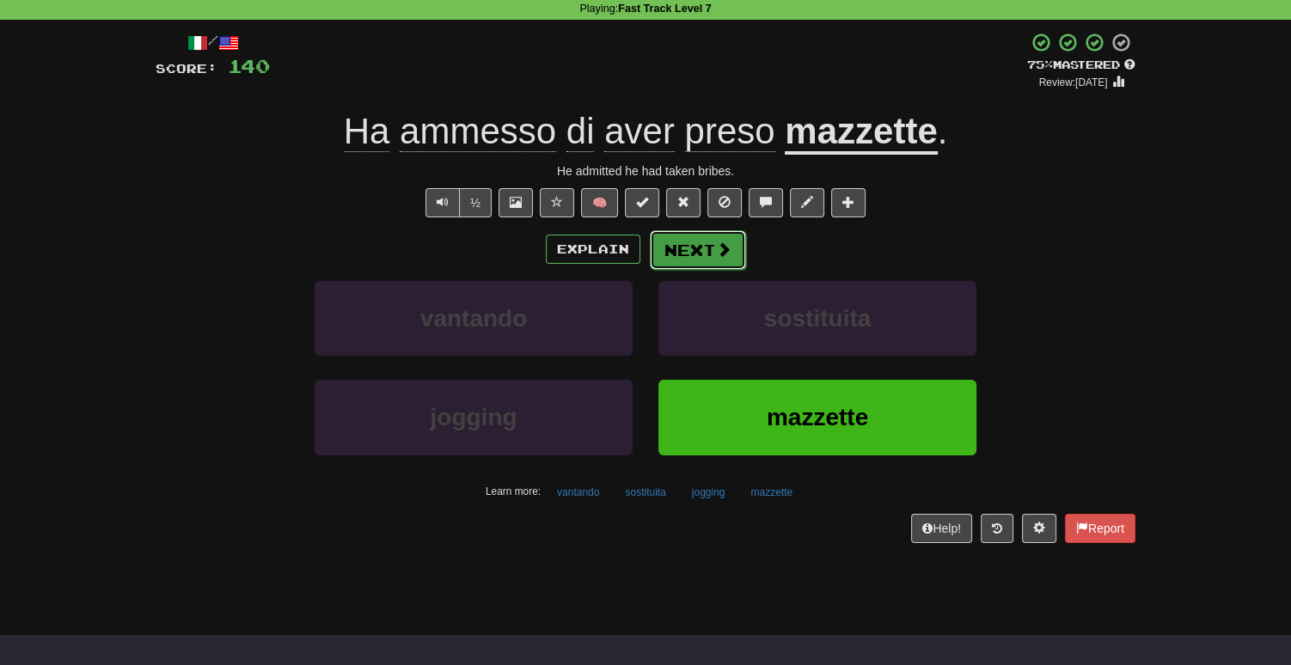
click at [716, 266] on button "Next" at bounding box center [698, 250] width 96 height 40
